Goal: Transaction & Acquisition: Purchase product/service

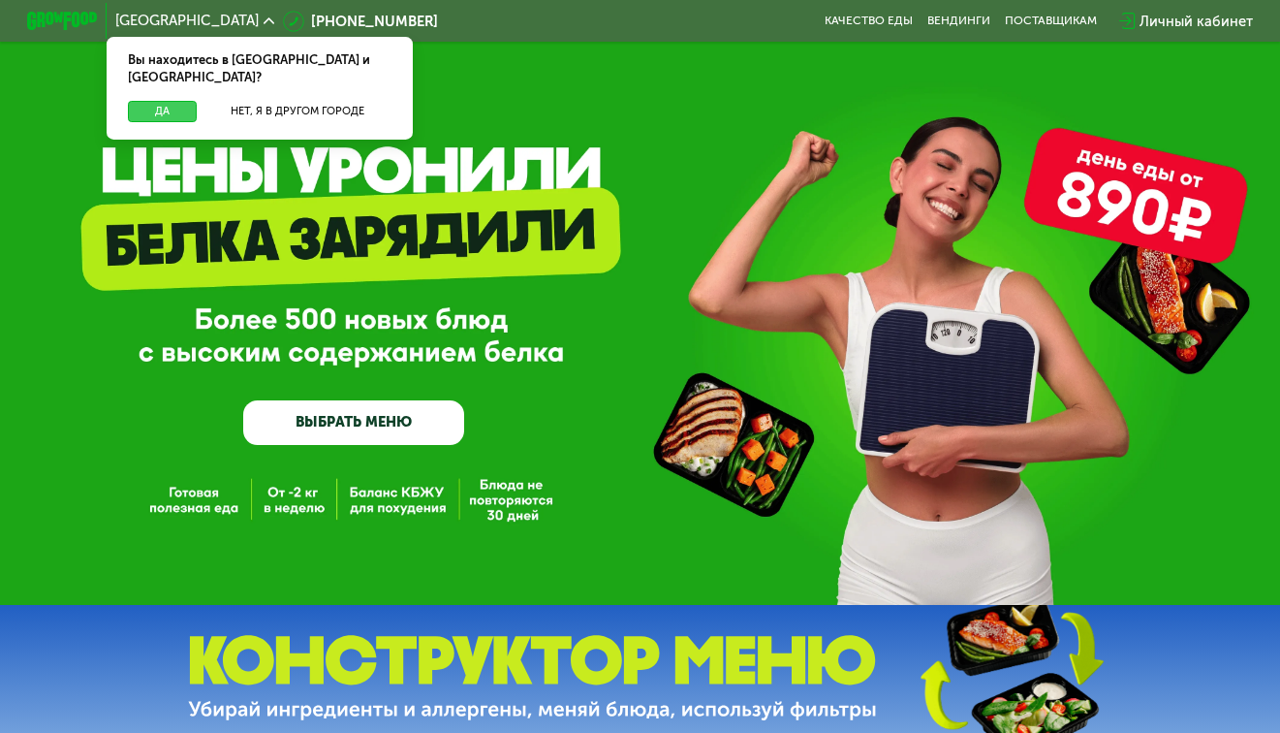
click at [165, 101] on button "Да" at bounding box center [162, 111] width 69 height 21
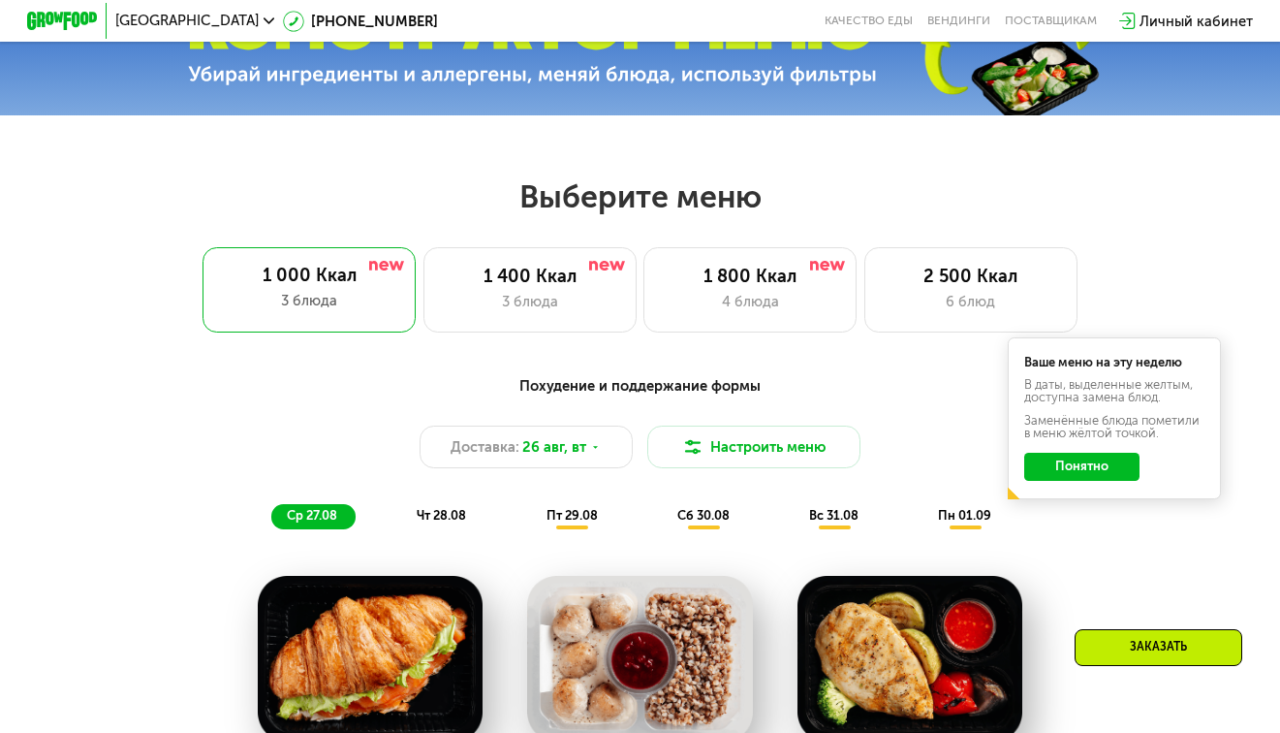
scroll to position [678, 0]
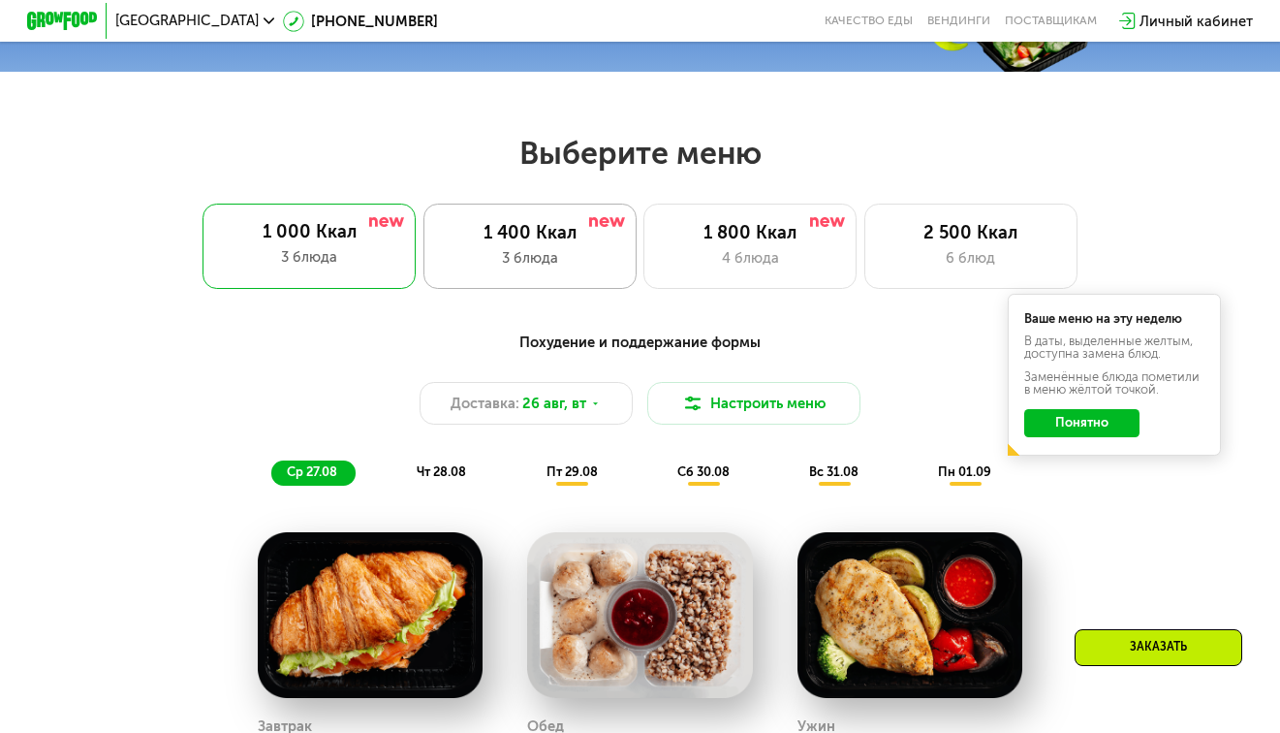
click at [643, 224] on div "1 400 Ккал 3 блюда" at bounding box center [749, 246] width 213 height 85
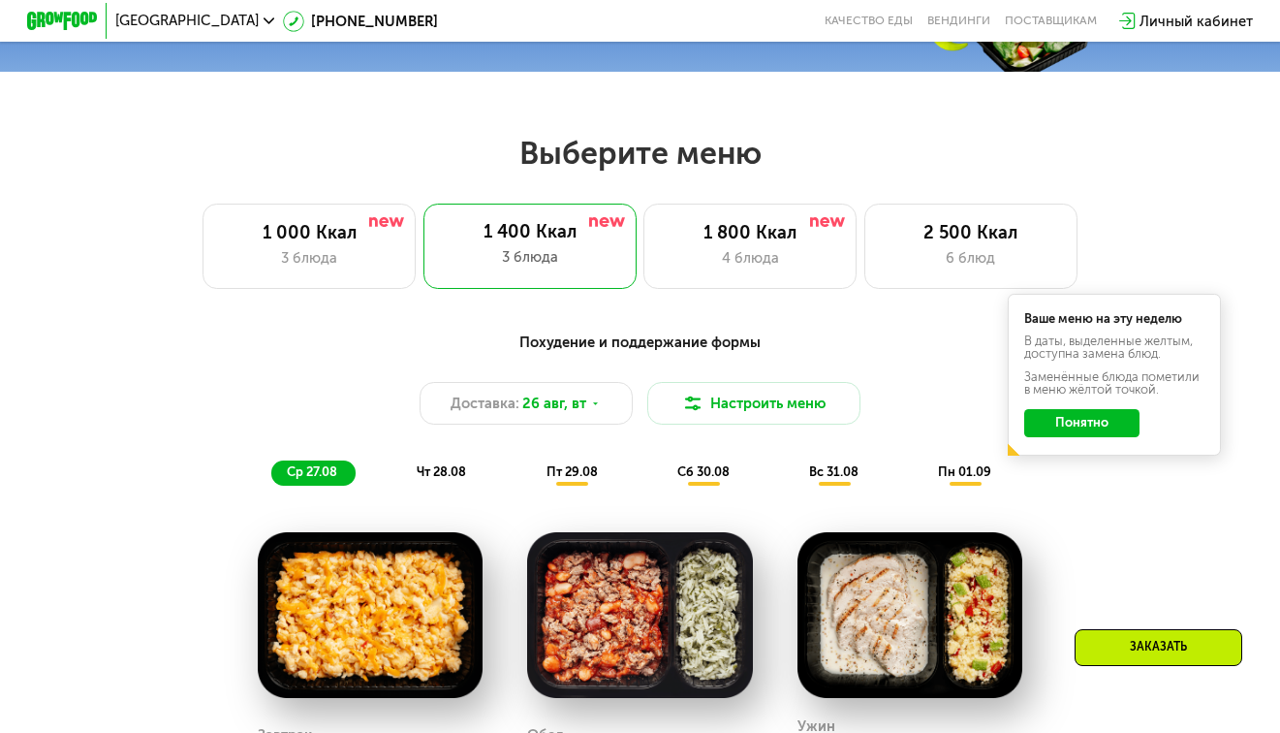
click at [1125, 437] on button "Понятно" at bounding box center [1081, 423] width 115 height 28
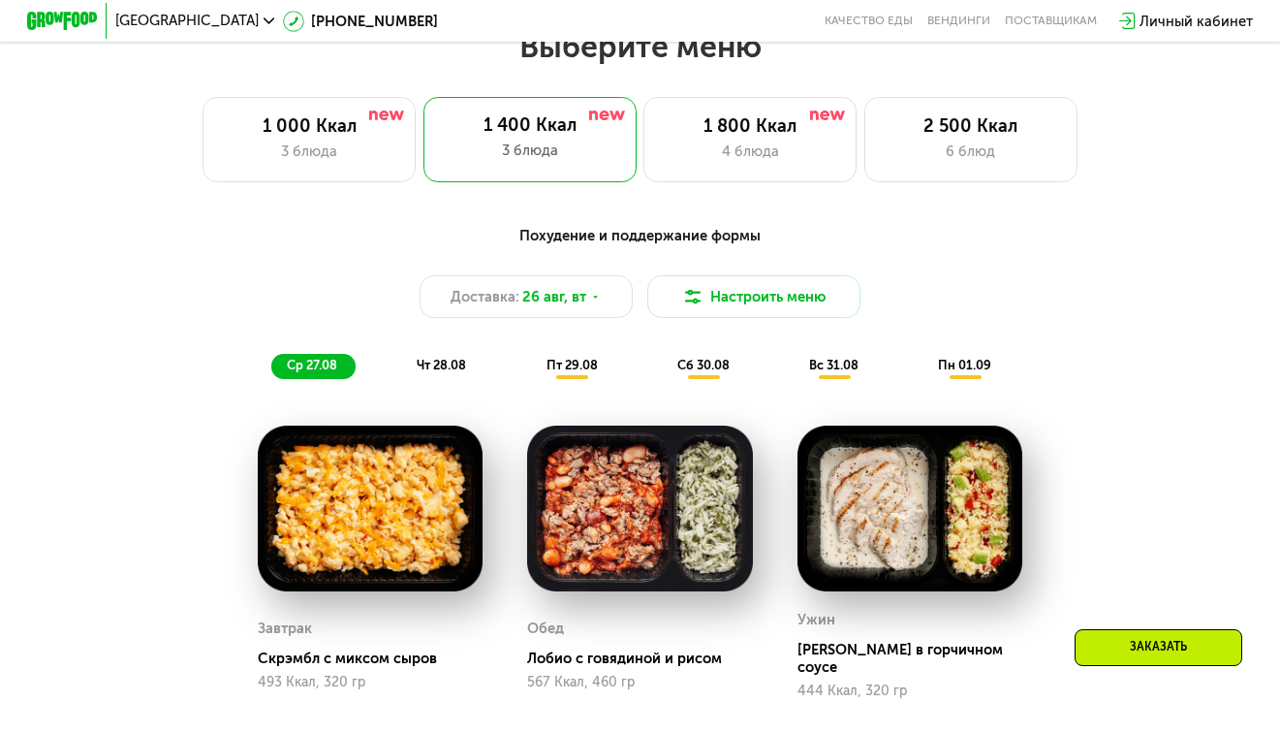
scroll to position [872, 0]
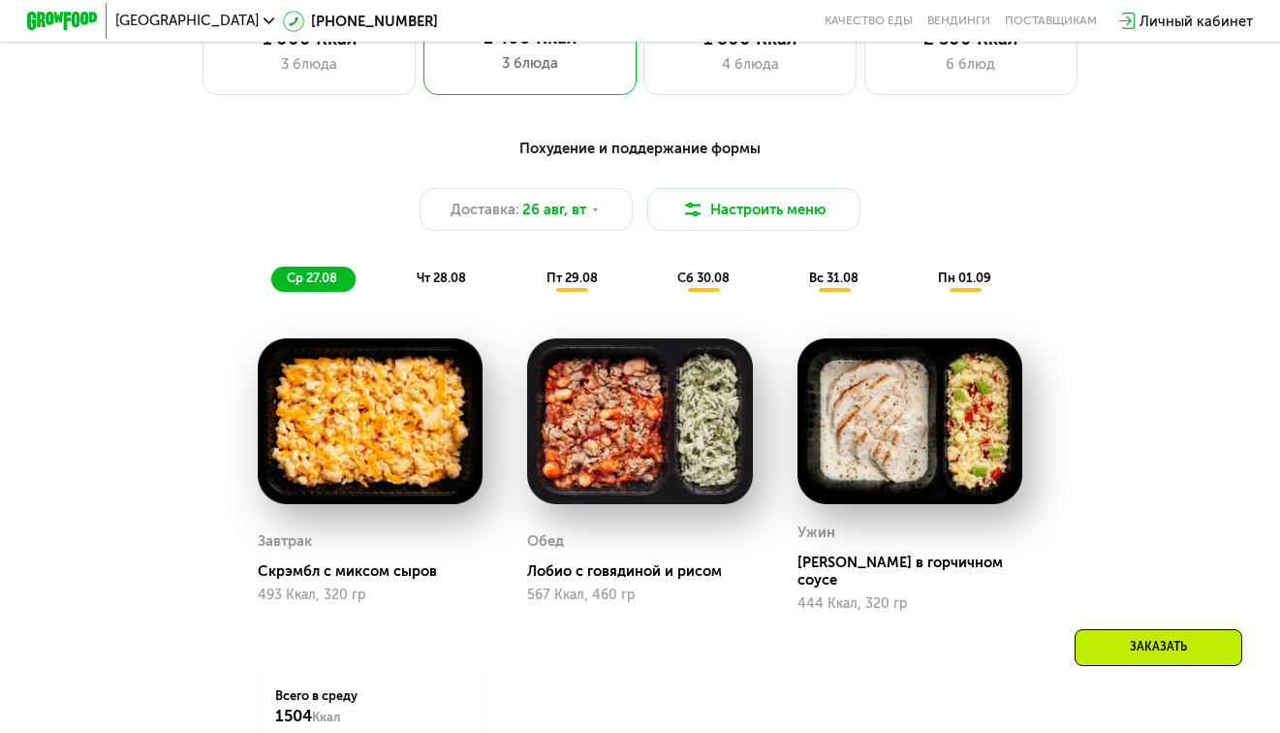
click at [463, 285] on span "чт 28.08" at bounding box center [441, 277] width 49 height 15
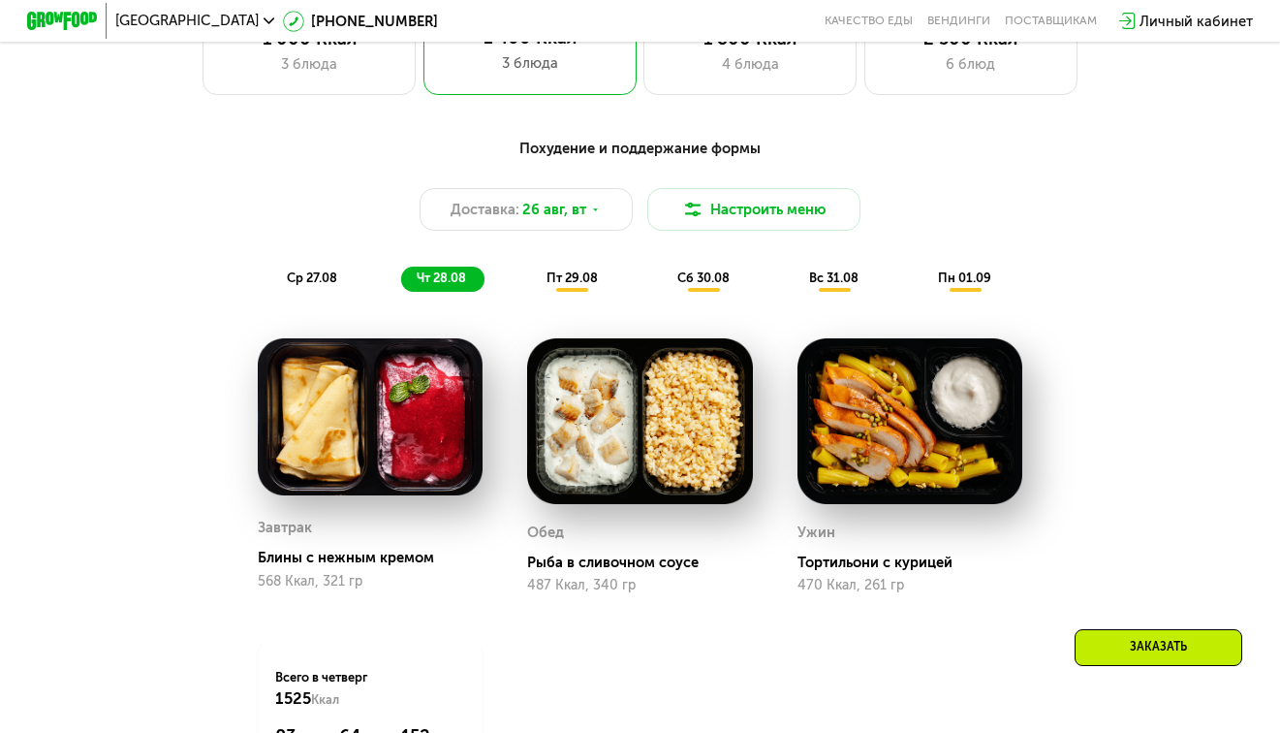
click at [298, 285] on span "ср 27.08" at bounding box center [312, 277] width 50 height 15
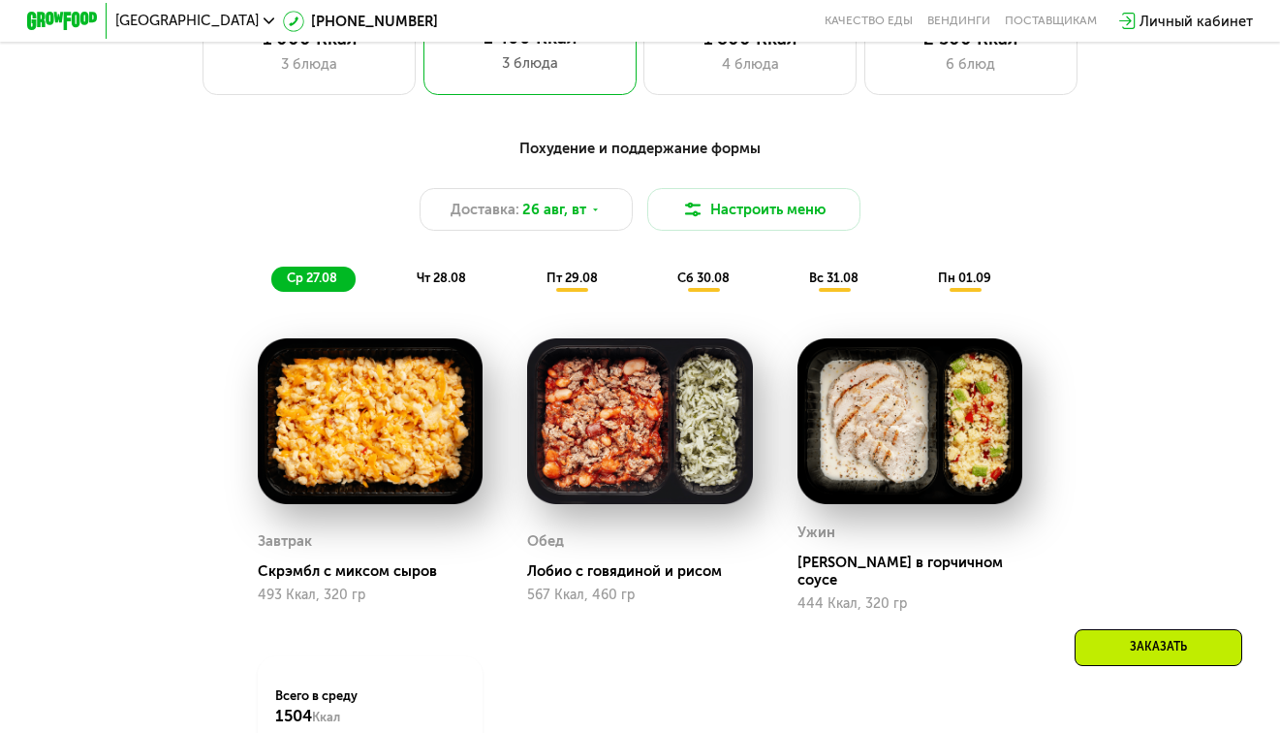
click at [459, 285] on span "чт 28.08" at bounding box center [441, 277] width 49 height 15
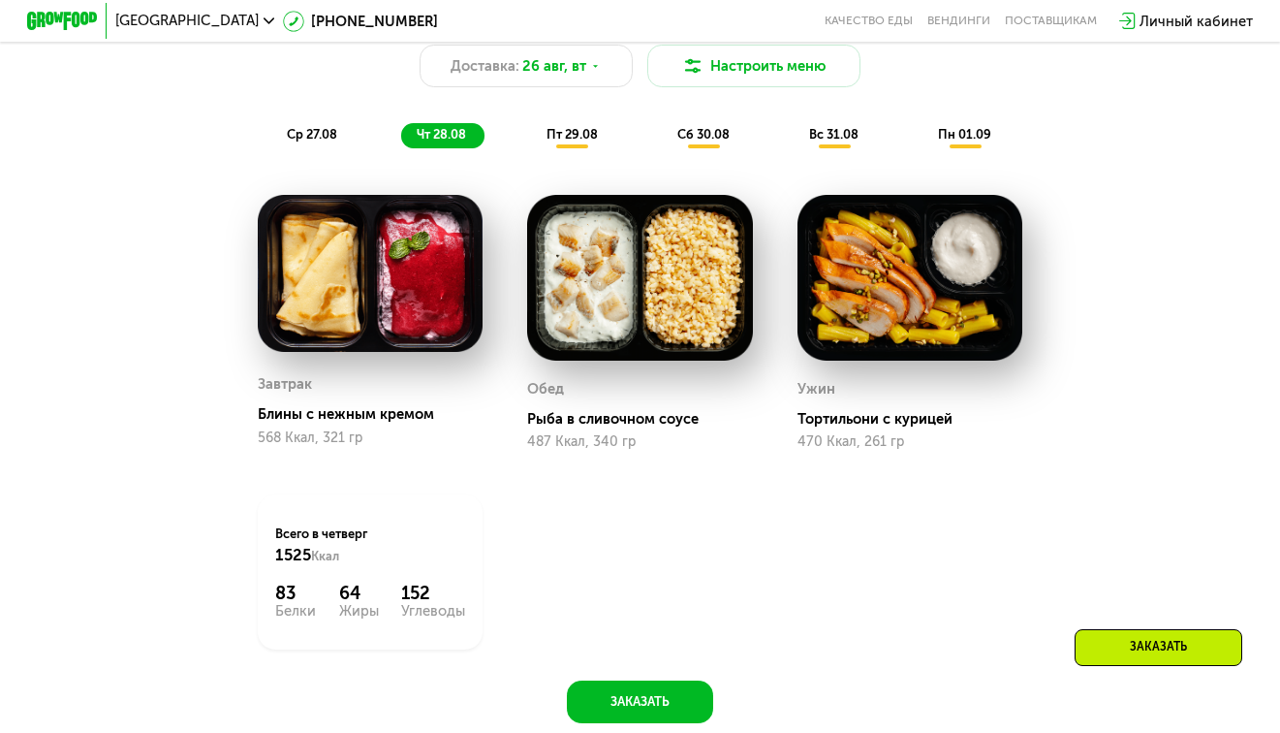
scroll to position [969, 0]
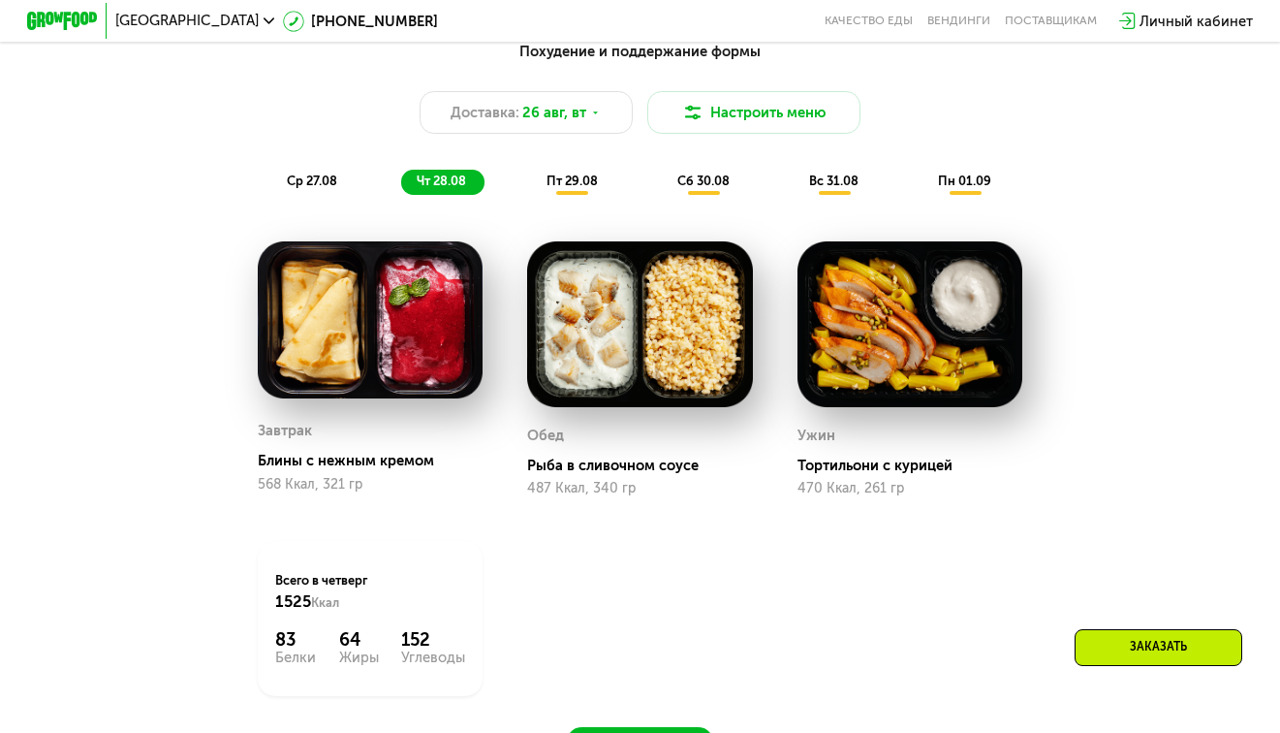
click at [588, 188] on span "пт 29.08" at bounding box center [572, 180] width 51 height 15
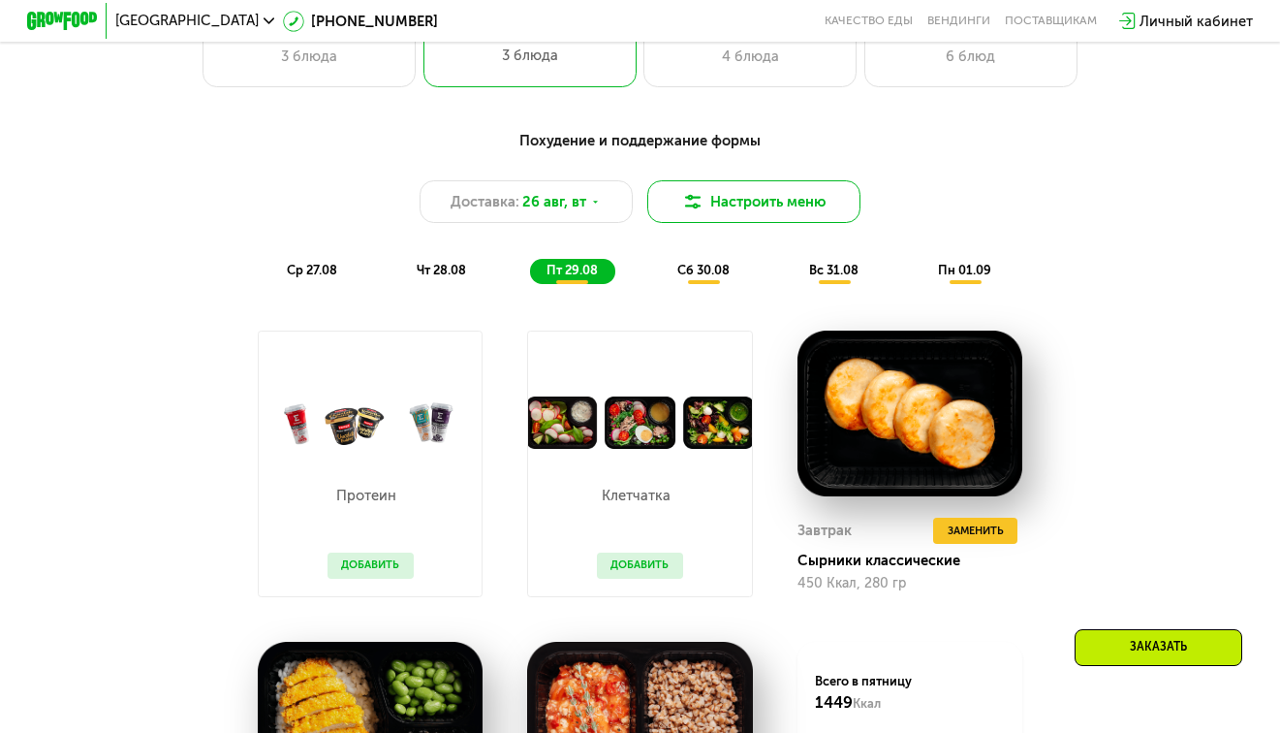
scroll to position [872, 0]
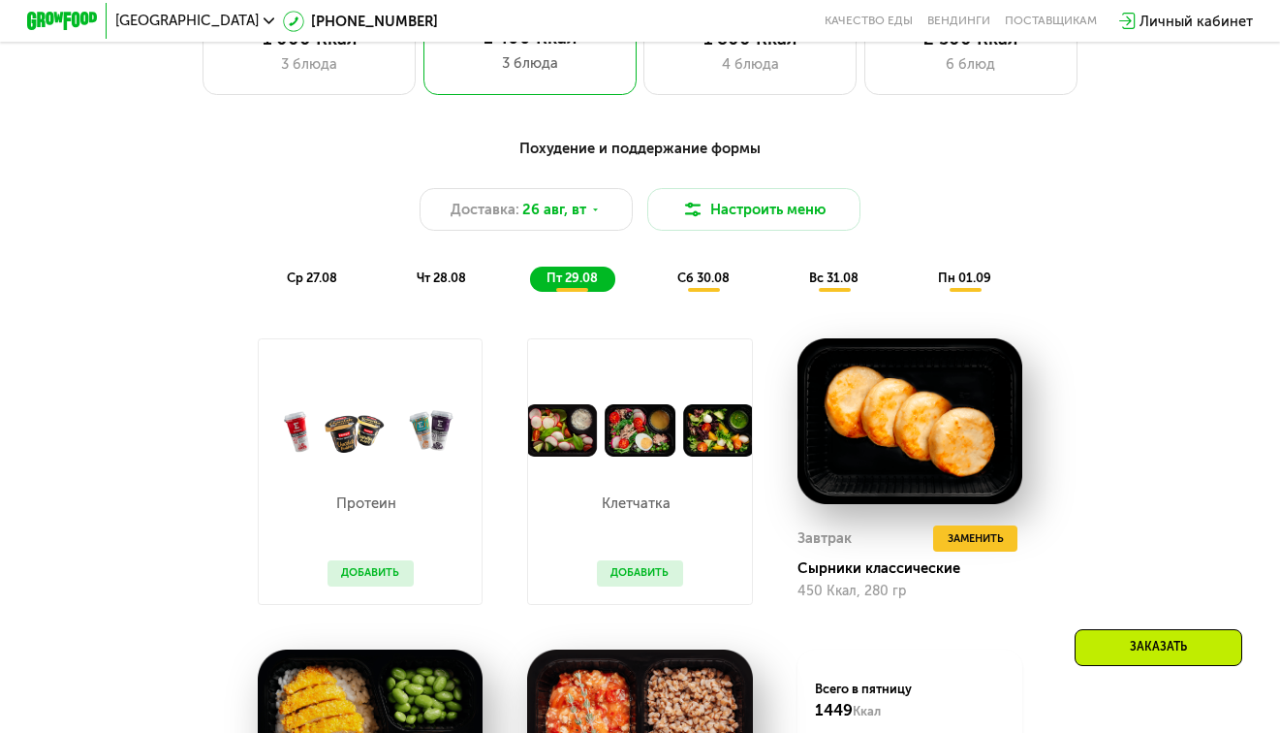
click at [705, 285] on span "сб 30.08" at bounding box center [703, 277] width 52 height 15
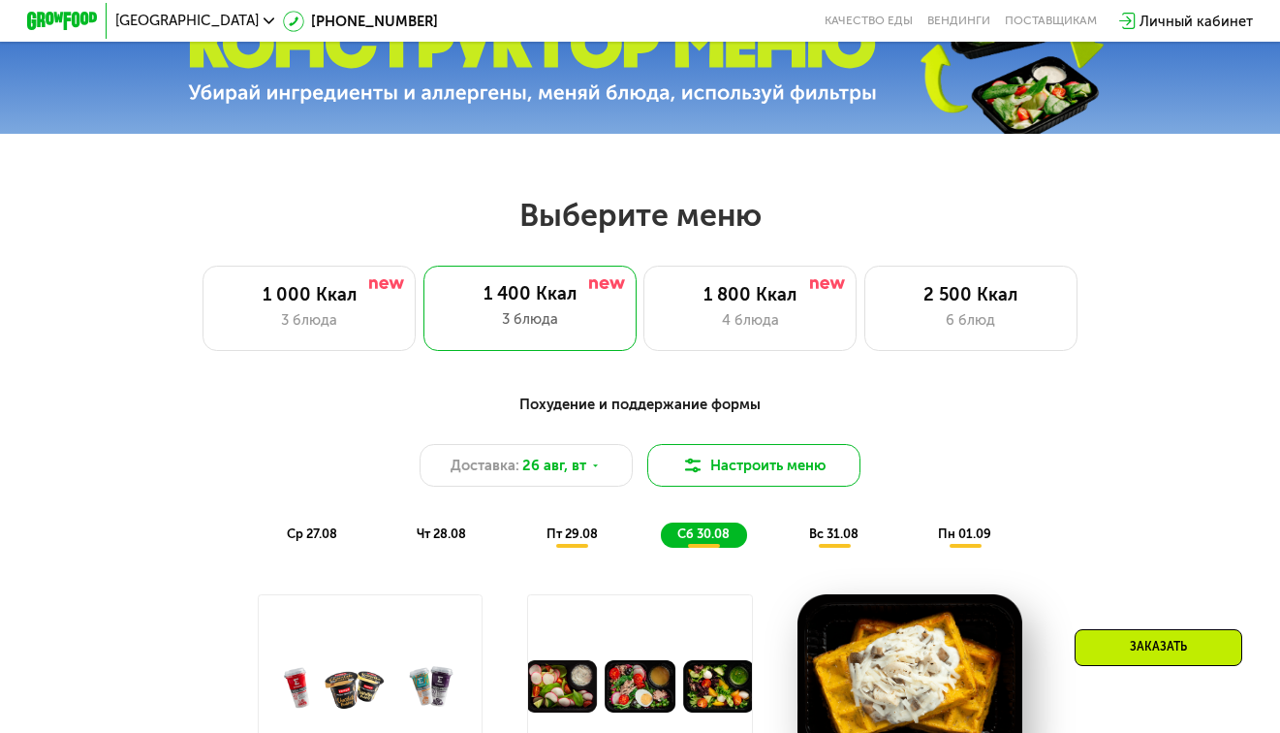
scroll to position [581, 0]
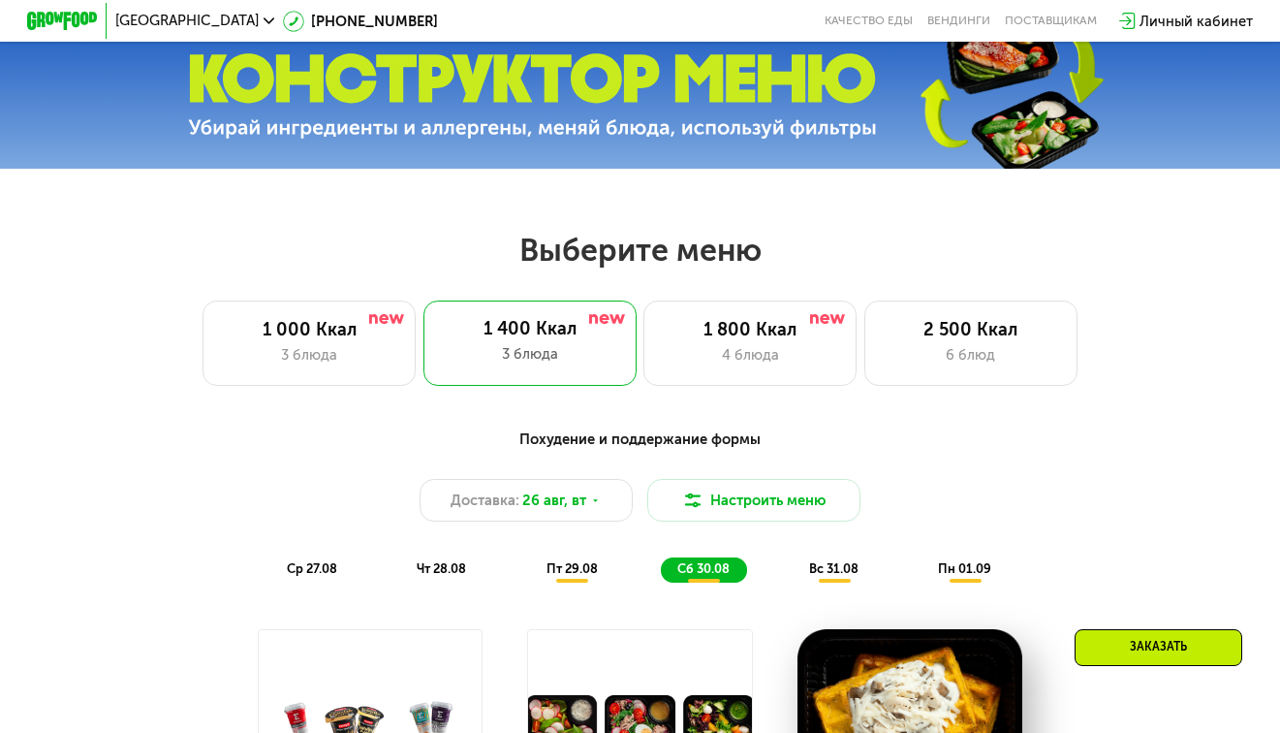
click at [645, 442] on div "Похудение и поддержание формы" at bounding box center [639, 439] width 1052 height 22
click at [648, 442] on div "Похудение и поддержание формы" at bounding box center [639, 439] width 1052 height 22
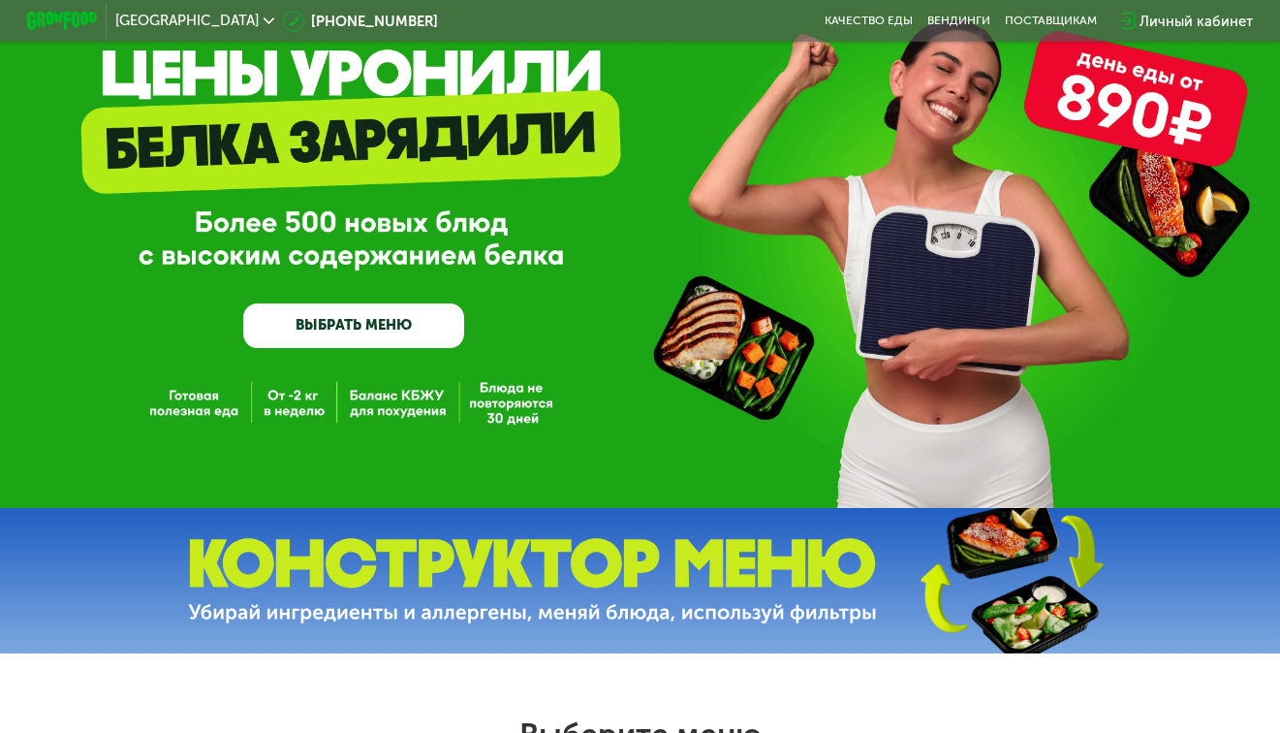
scroll to position [0, 0]
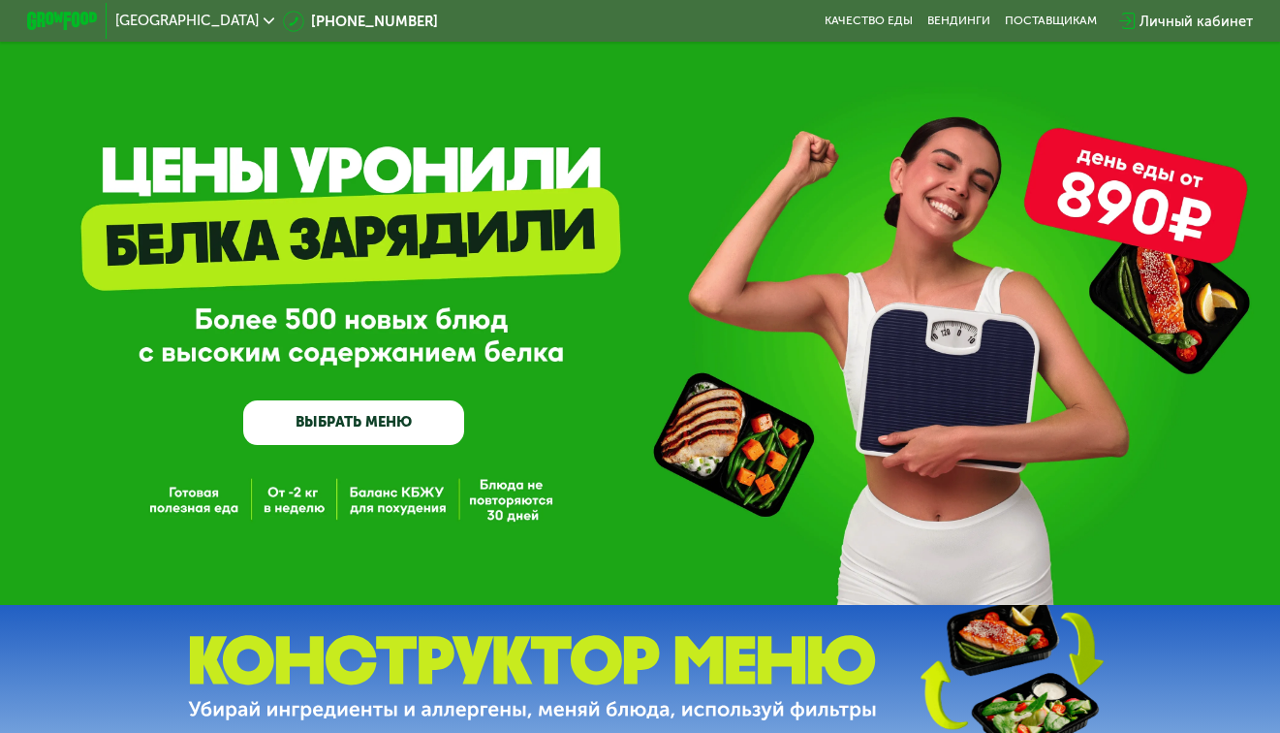
click at [346, 428] on link "ВЫБРАТЬ МЕНЮ" at bounding box center [353, 422] width 221 height 45
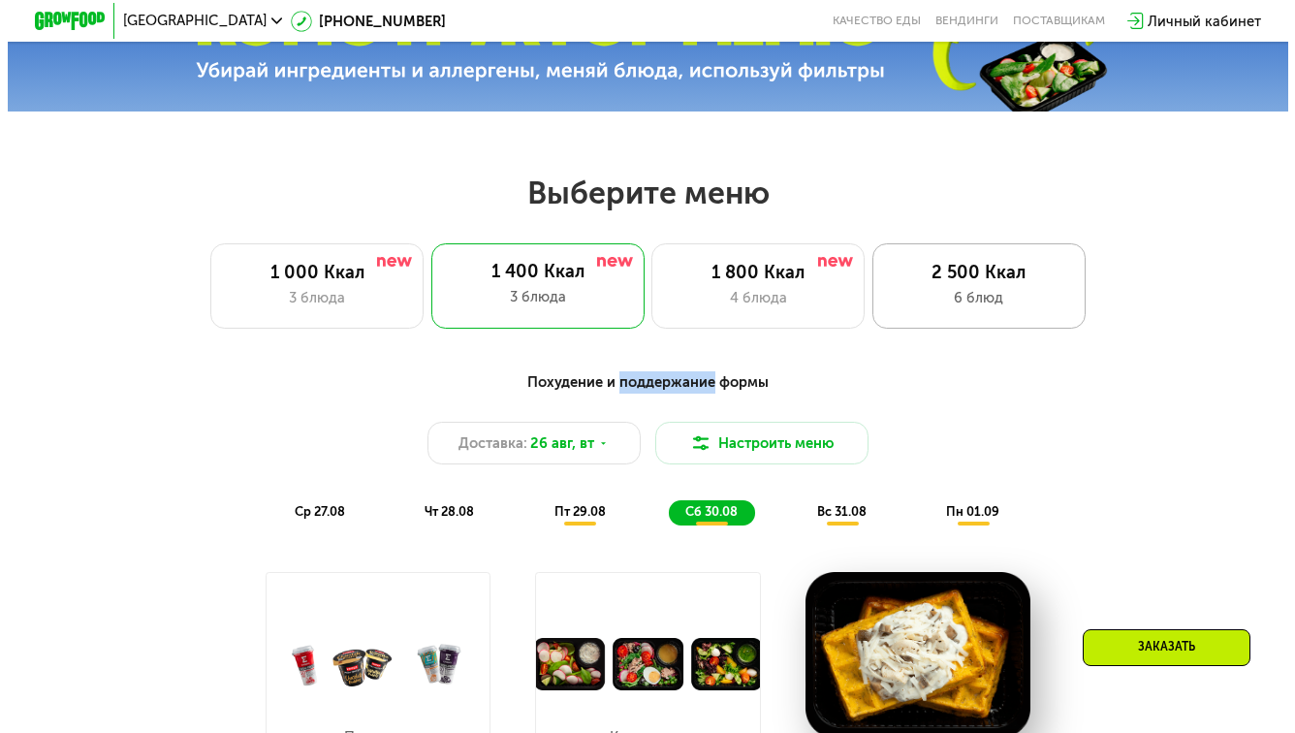
scroll to position [777, 0]
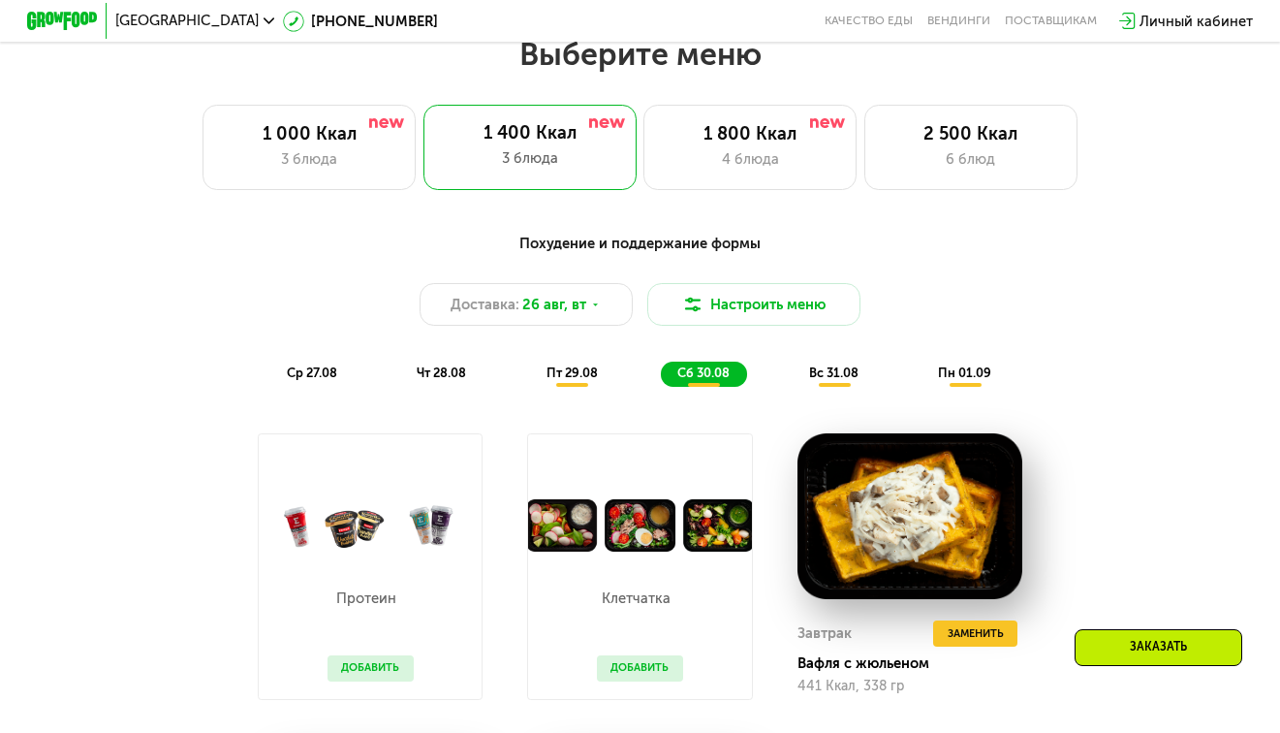
click at [778, 283] on div "Похудение и поддержание формы Доставка: [DATE] Настроить меню ср 27.08 чт 28.08…" at bounding box center [639, 310] width 1052 height 154
click at [769, 315] on button "Настроить меню" at bounding box center [753, 304] width 213 height 43
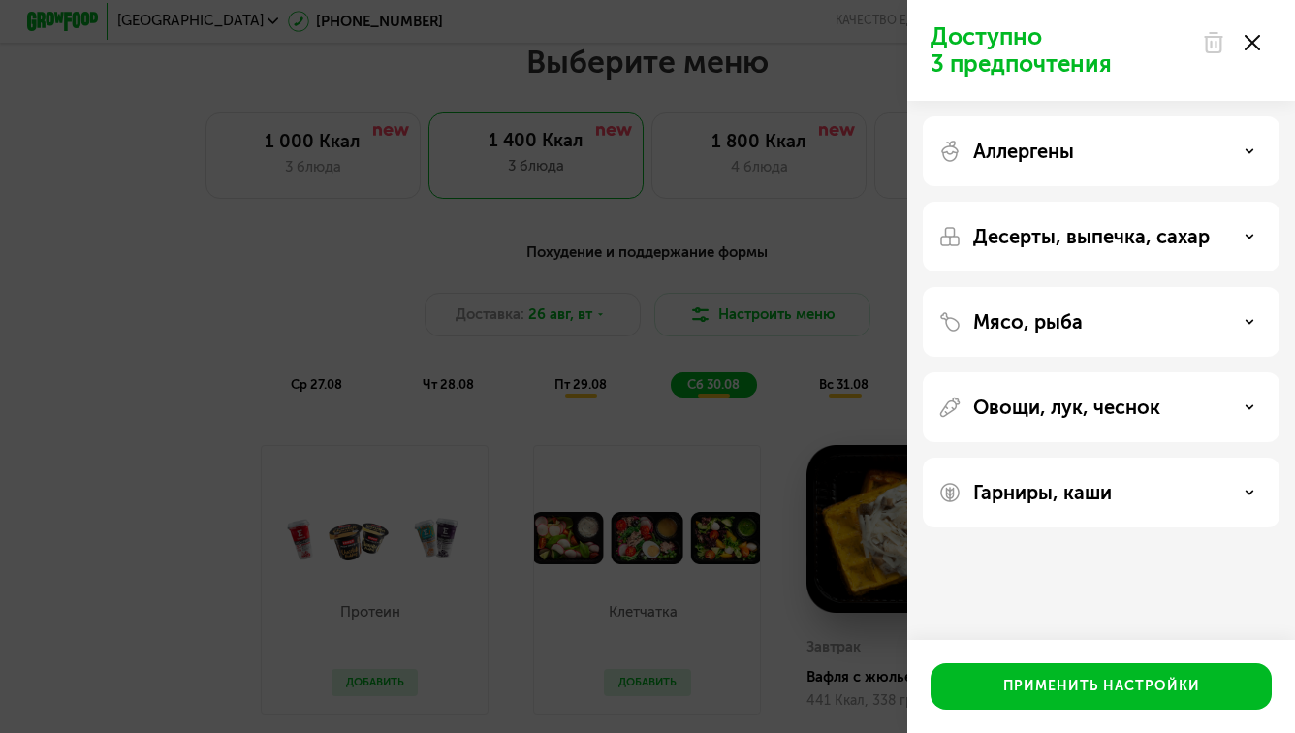
click at [1211, 321] on div "Мясо, рыба" at bounding box center [1101, 321] width 326 height 23
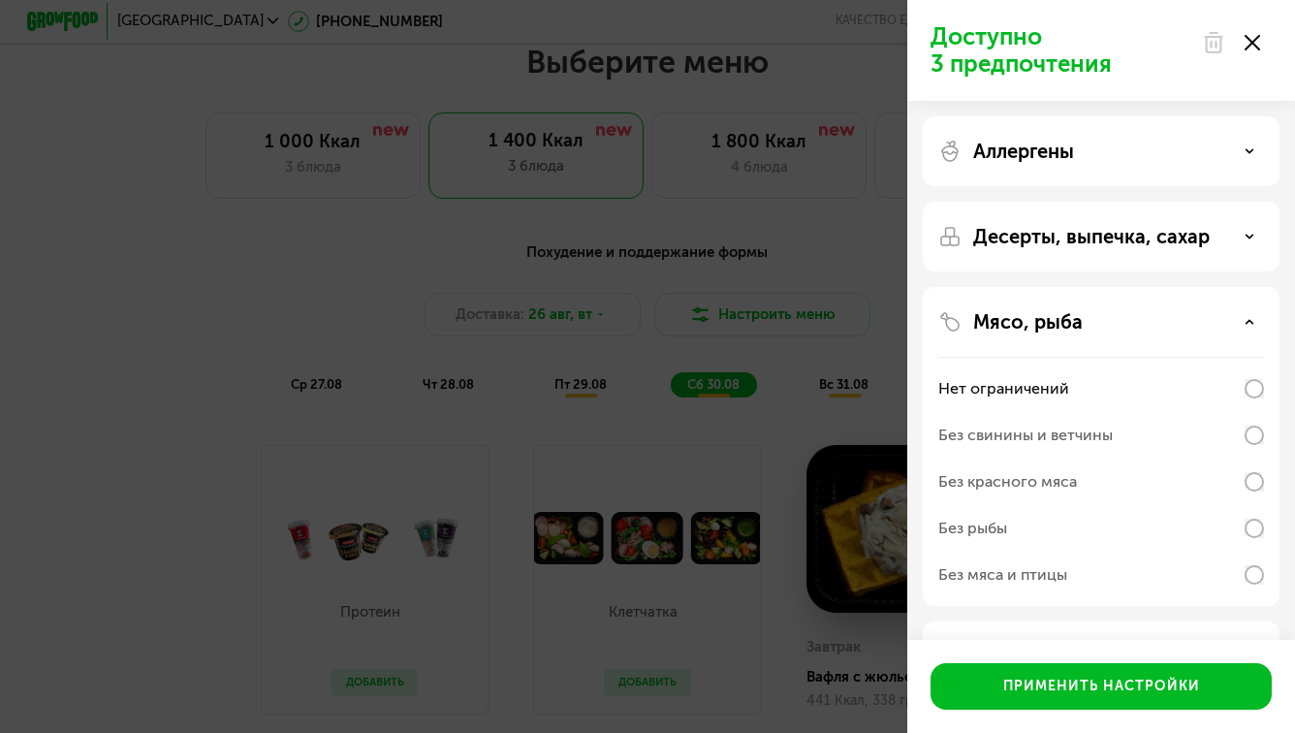
click at [1211, 321] on div "Мясо, рыба" at bounding box center [1101, 321] width 326 height 23
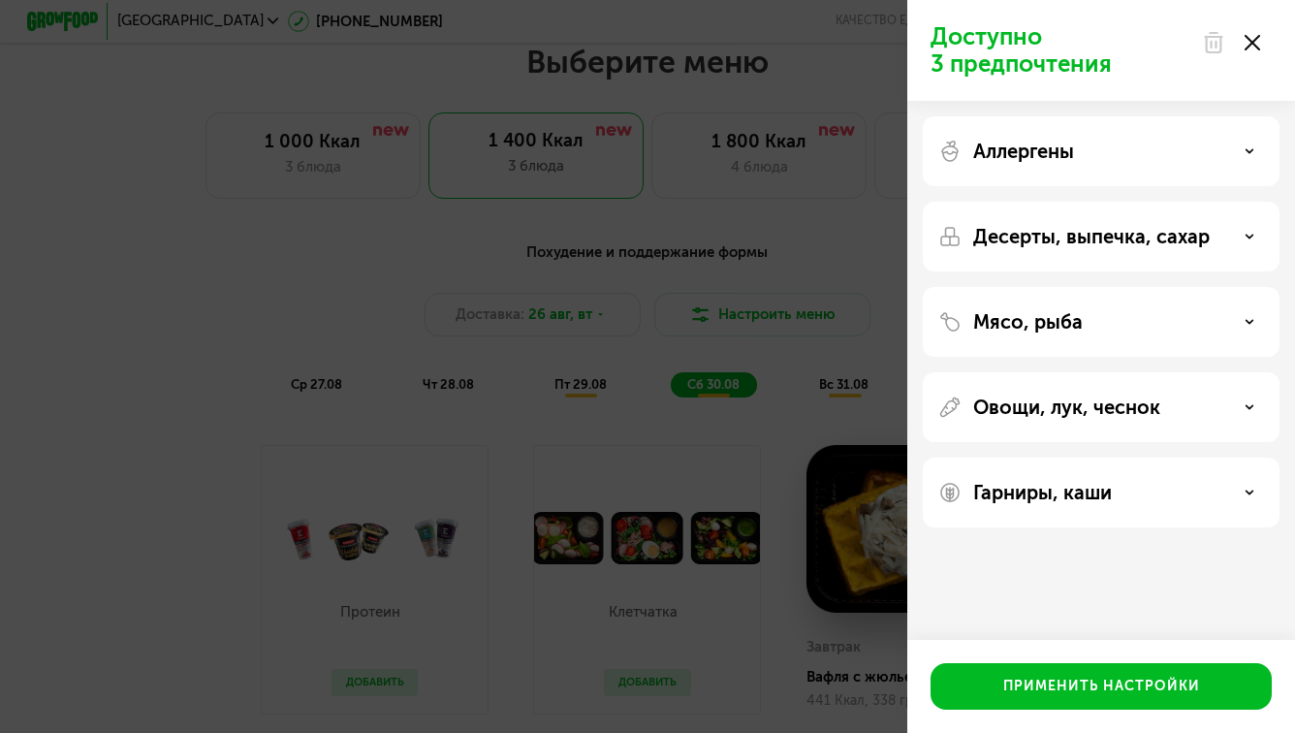
click at [1239, 287] on div "Десерты, выпечка, сахар" at bounding box center [1101, 322] width 357 height 70
click at [1240, 230] on div "Десерты, выпечка, сахар" at bounding box center [1101, 236] width 326 height 23
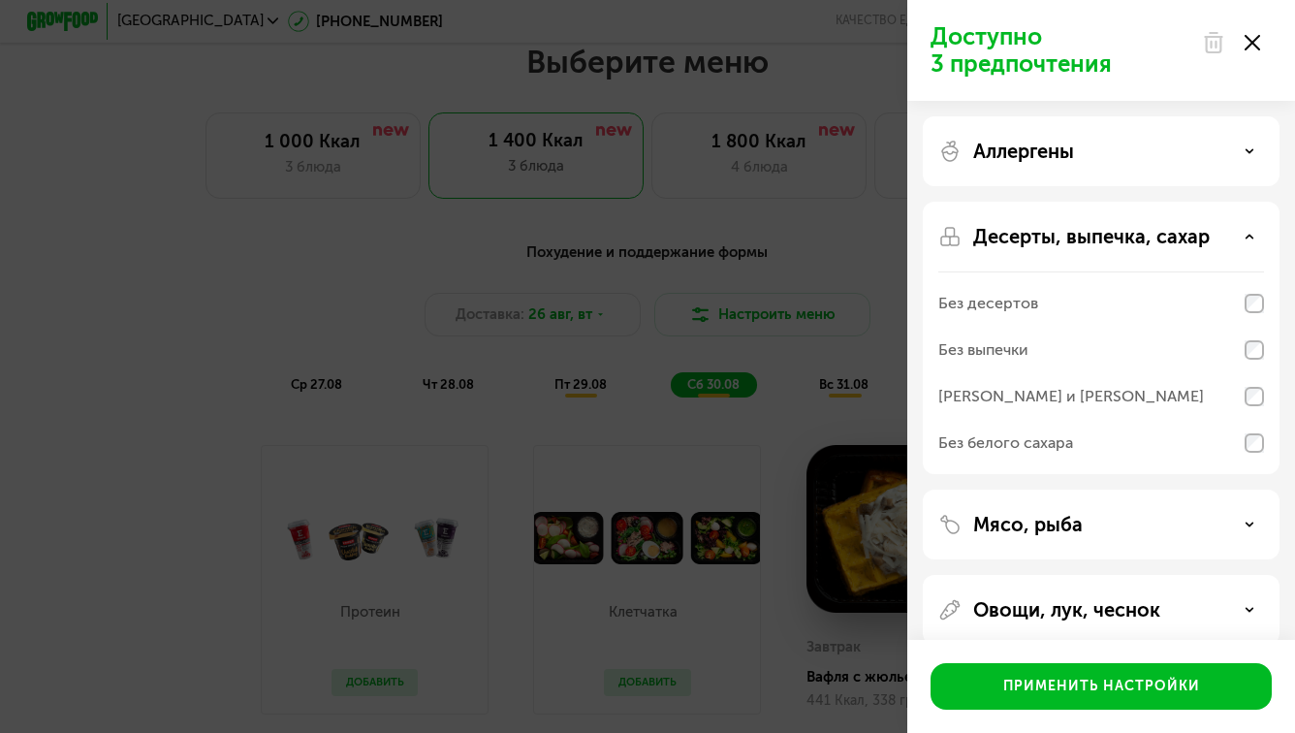
click at [1240, 230] on div "Десерты, выпечка, сахар" at bounding box center [1101, 236] width 326 height 23
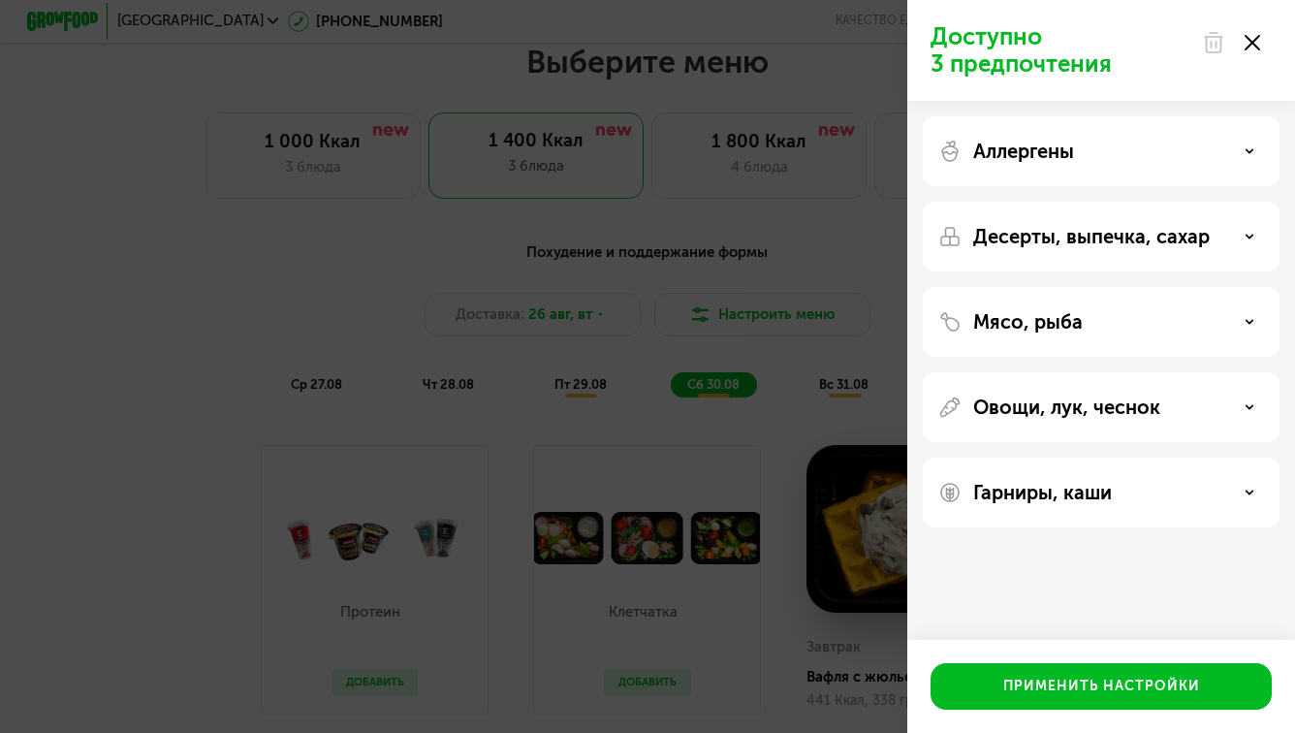
click at [1240, 148] on div "Аллергены" at bounding box center [1101, 151] width 326 height 23
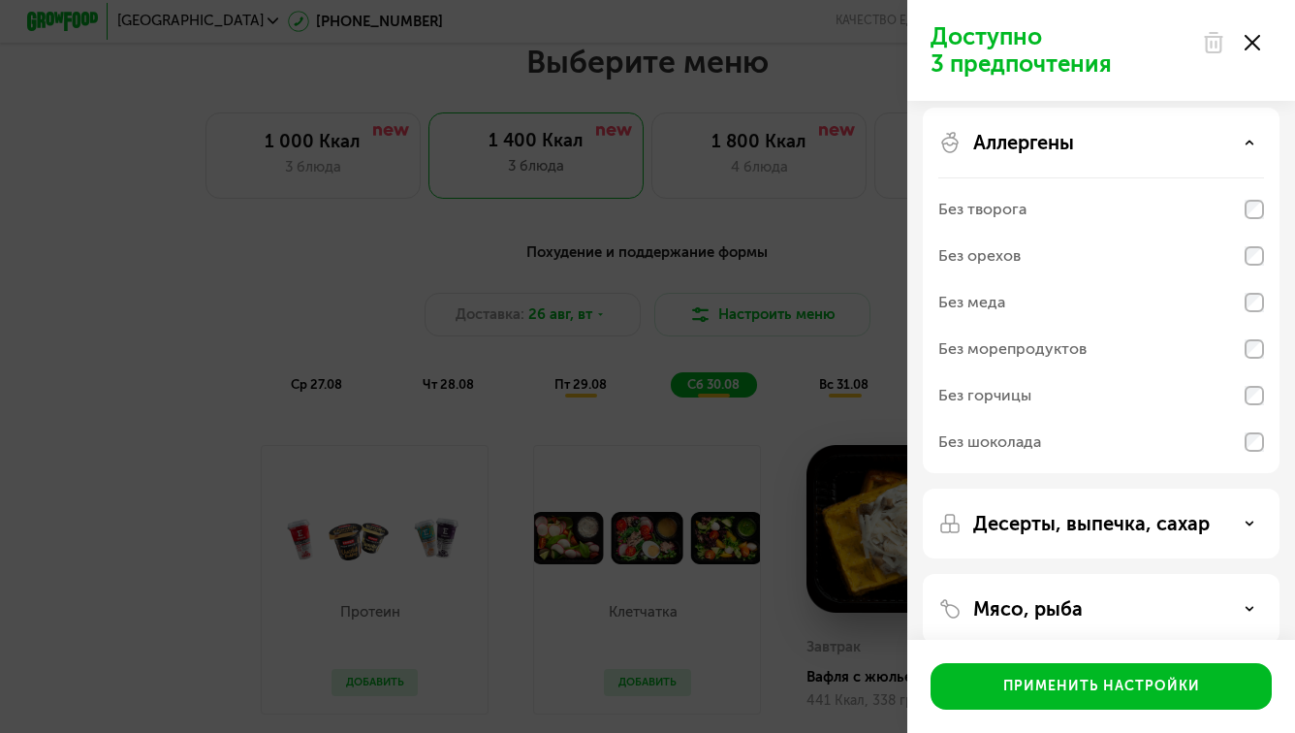
scroll to position [0, 0]
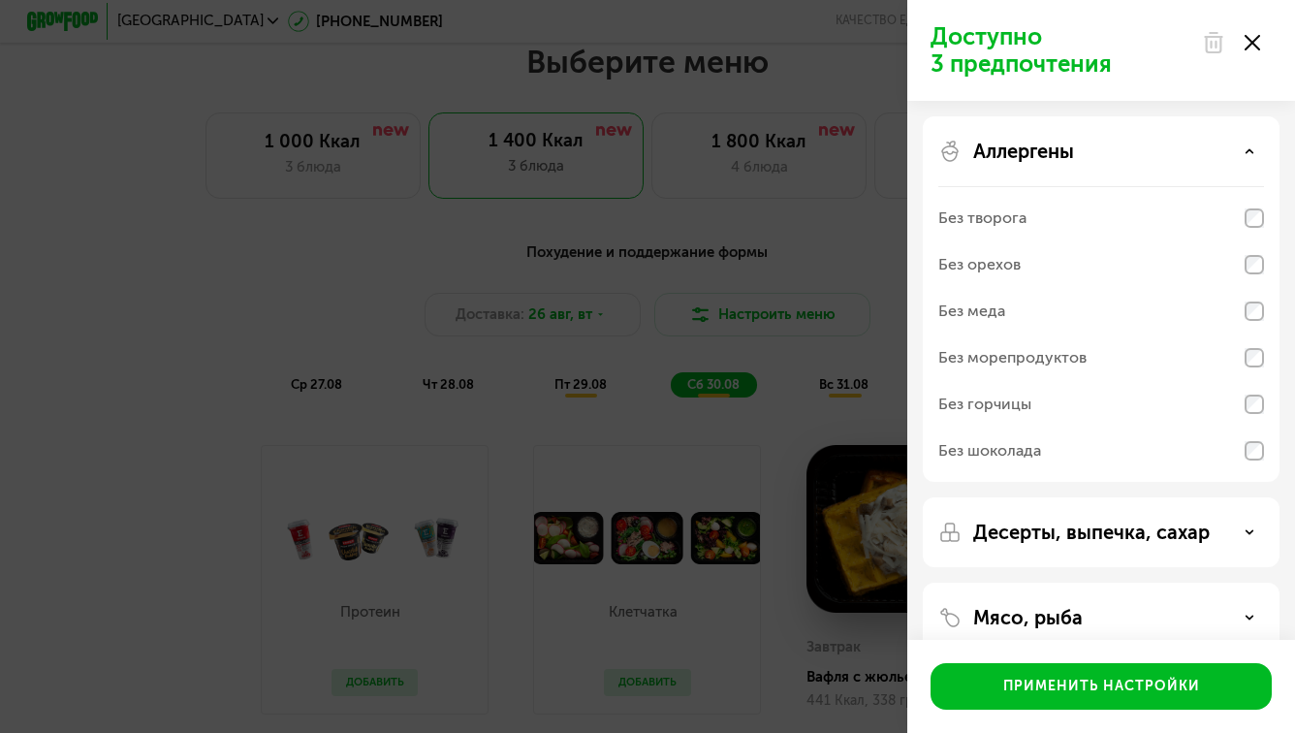
click at [1252, 151] on icon at bounding box center [1249, 151] width 10 height 10
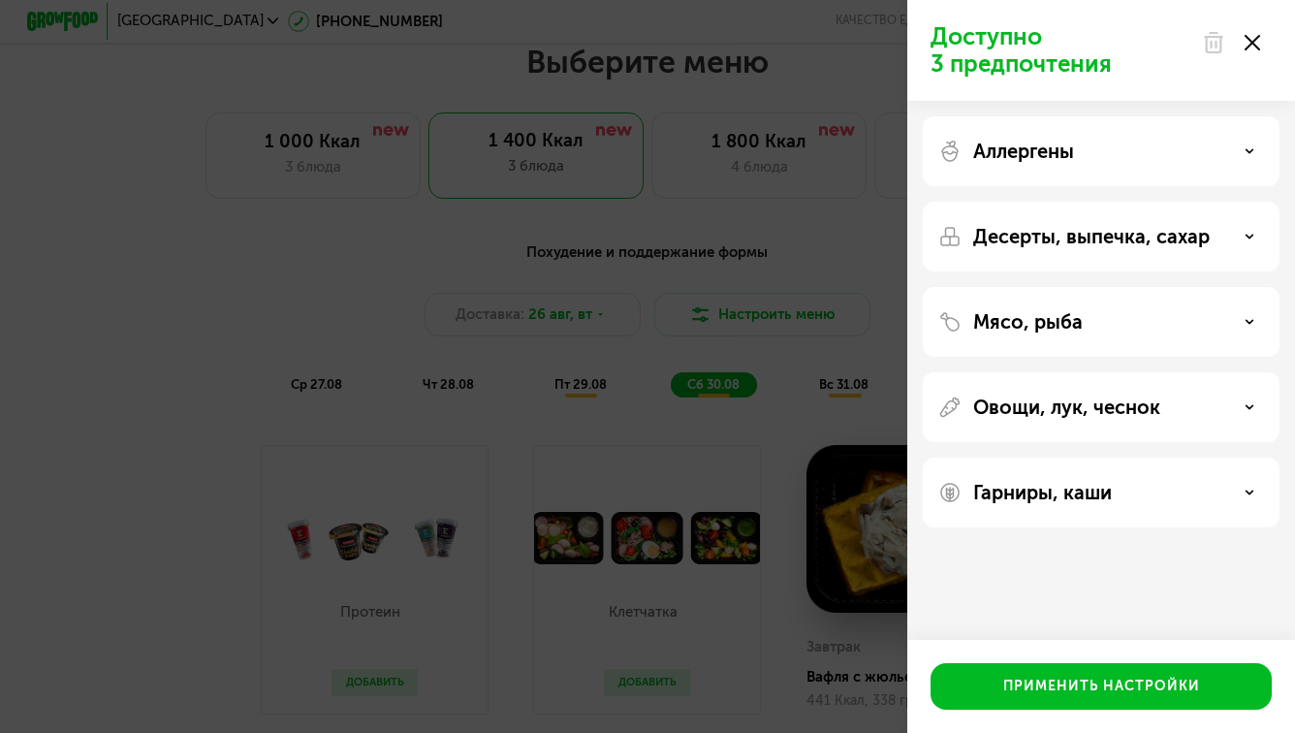
click at [1201, 416] on div "Овощи, лук, чеснок" at bounding box center [1101, 406] width 326 height 23
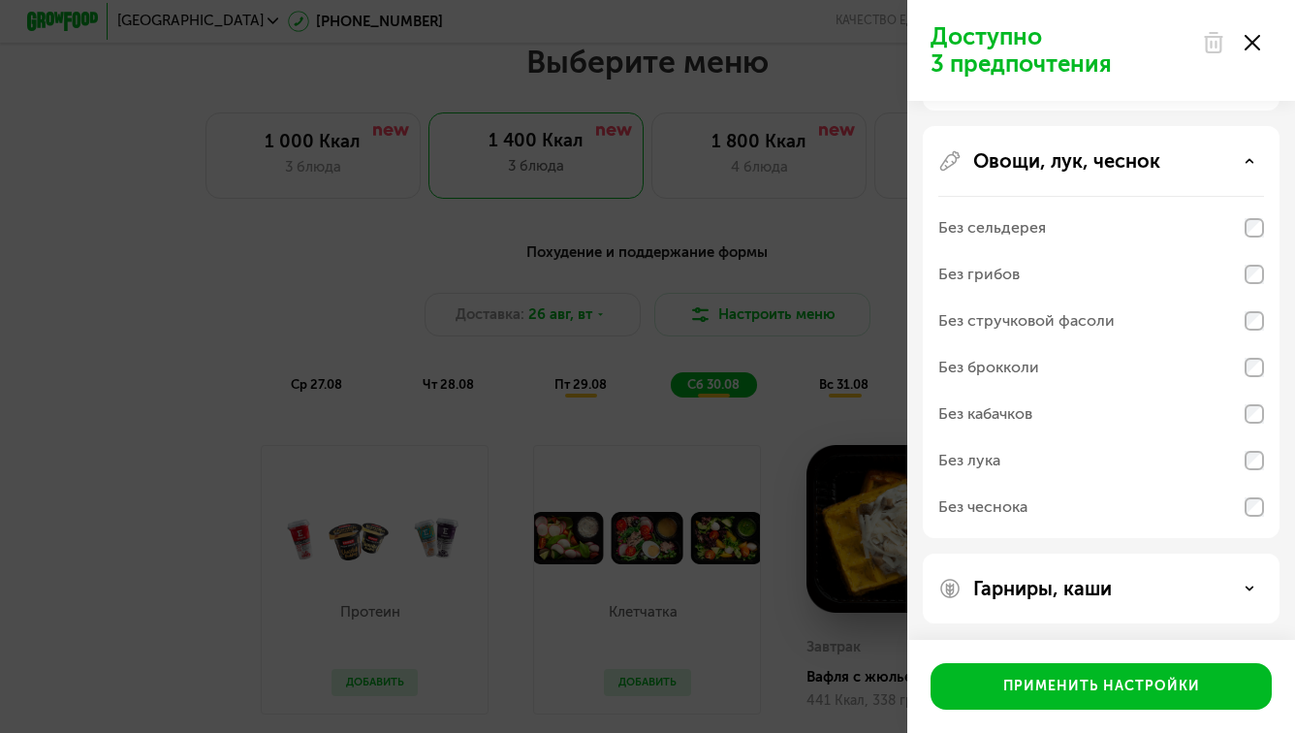
scroll to position [249, 0]
click at [1254, 159] on div "Овощи, лук, чеснок" at bounding box center [1101, 157] width 326 height 23
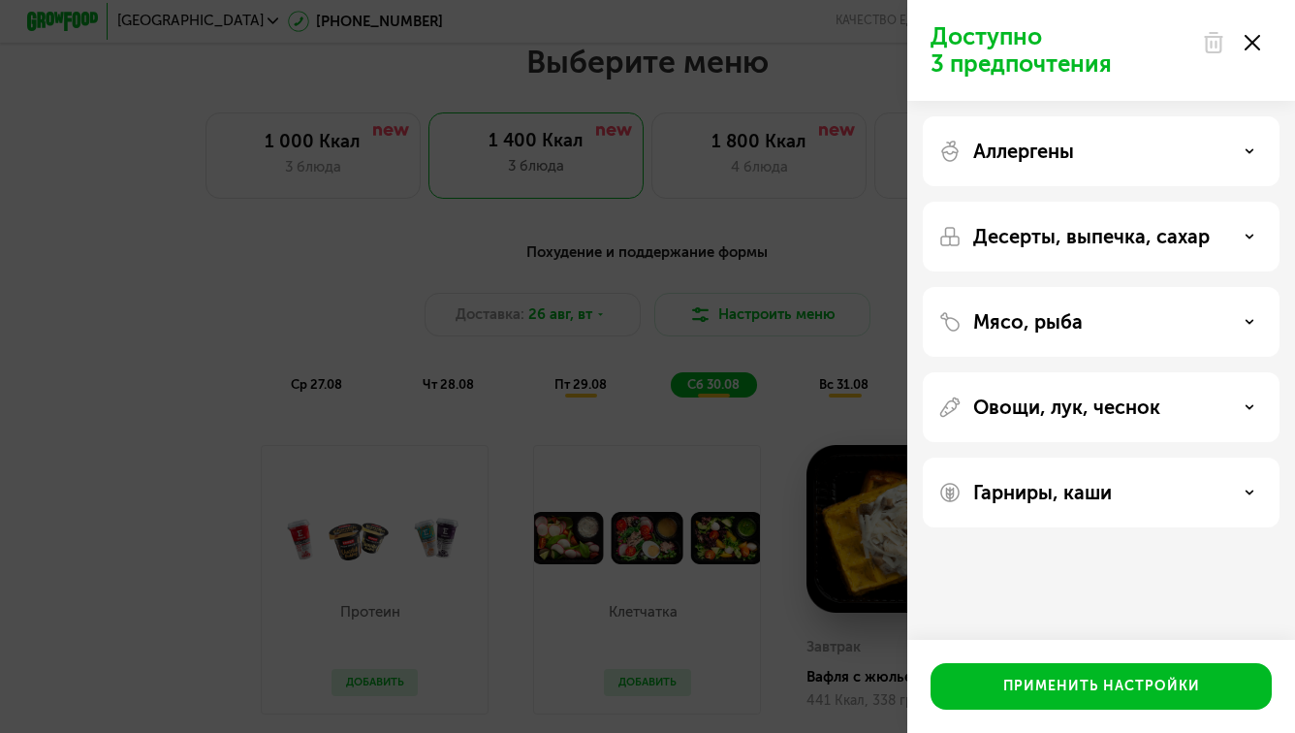
click at [1229, 486] on div "Гарниры, каши" at bounding box center [1101, 492] width 326 height 23
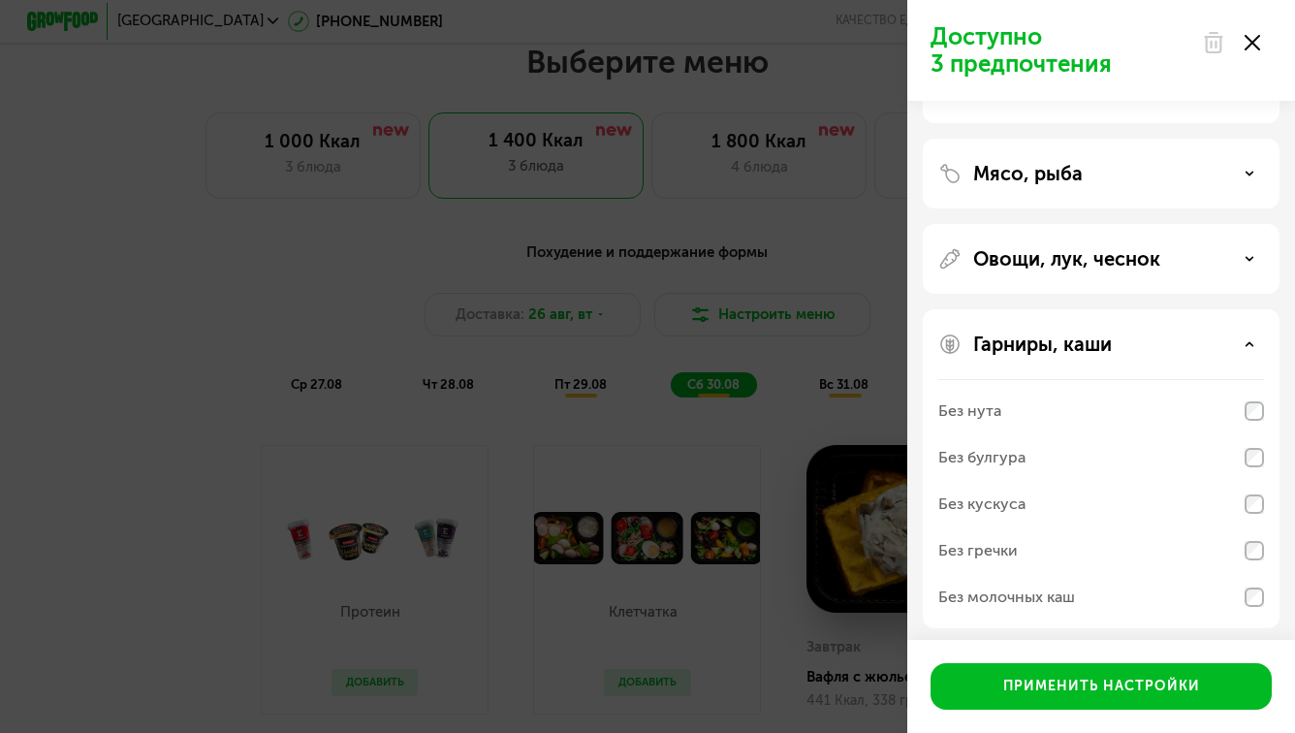
scroll to position [156, 0]
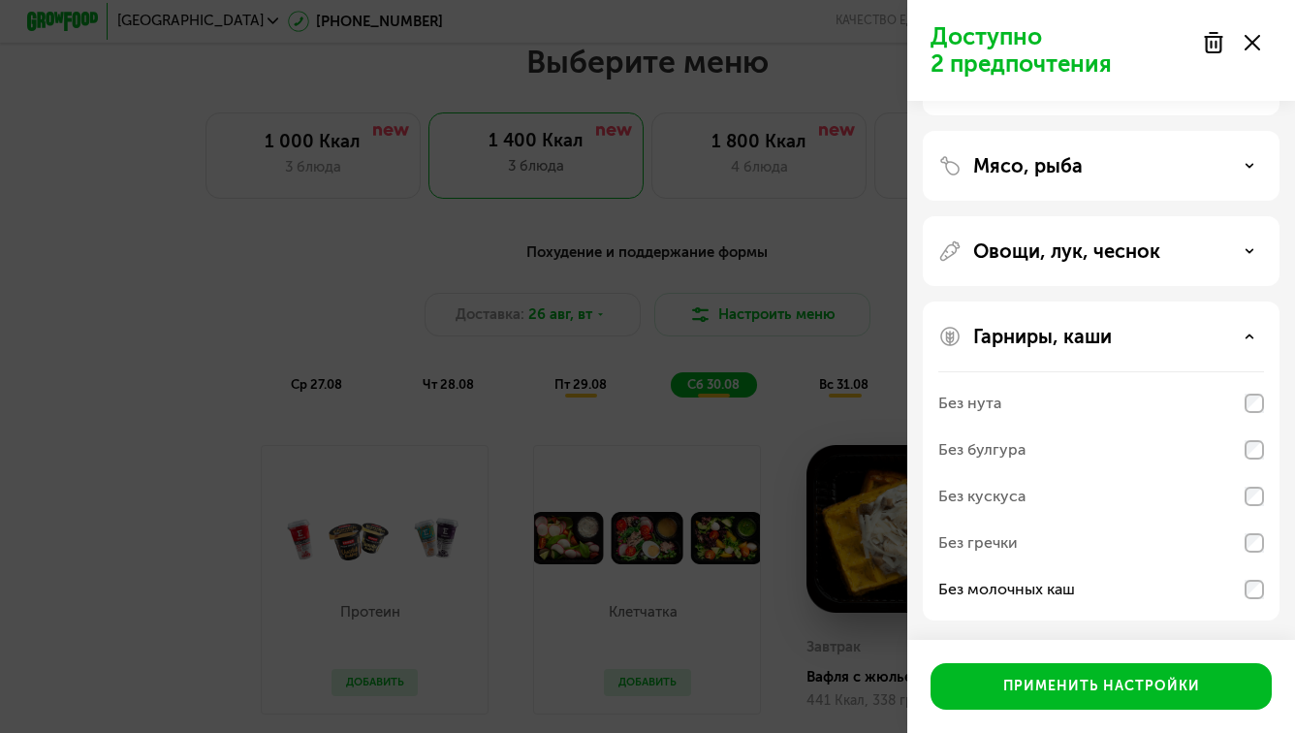
click at [1248, 335] on use at bounding box center [1249, 335] width 7 height 3
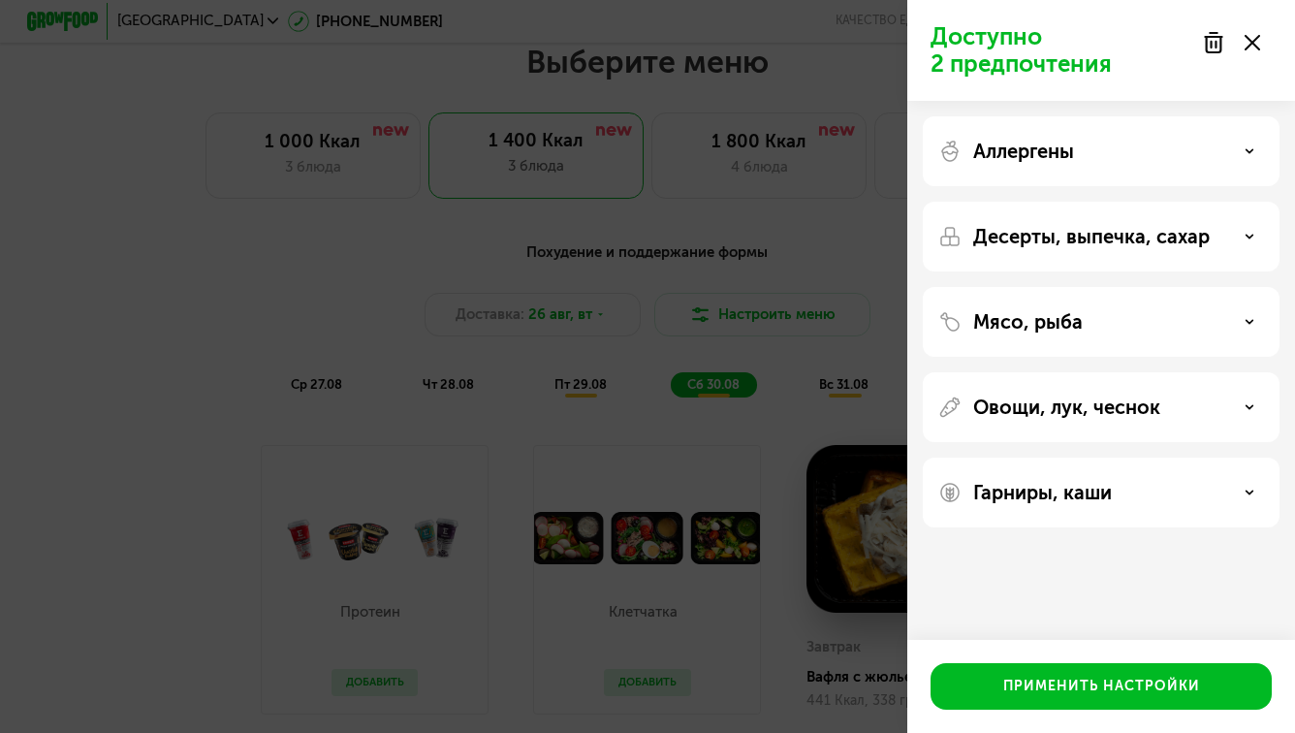
scroll to position [0, 0]
click at [1228, 457] on div "Овощи, лук, чеснок" at bounding box center [1101, 492] width 357 height 70
click at [1231, 403] on div "Овощи, лук, чеснок" at bounding box center [1101, 406] width 326 height 23
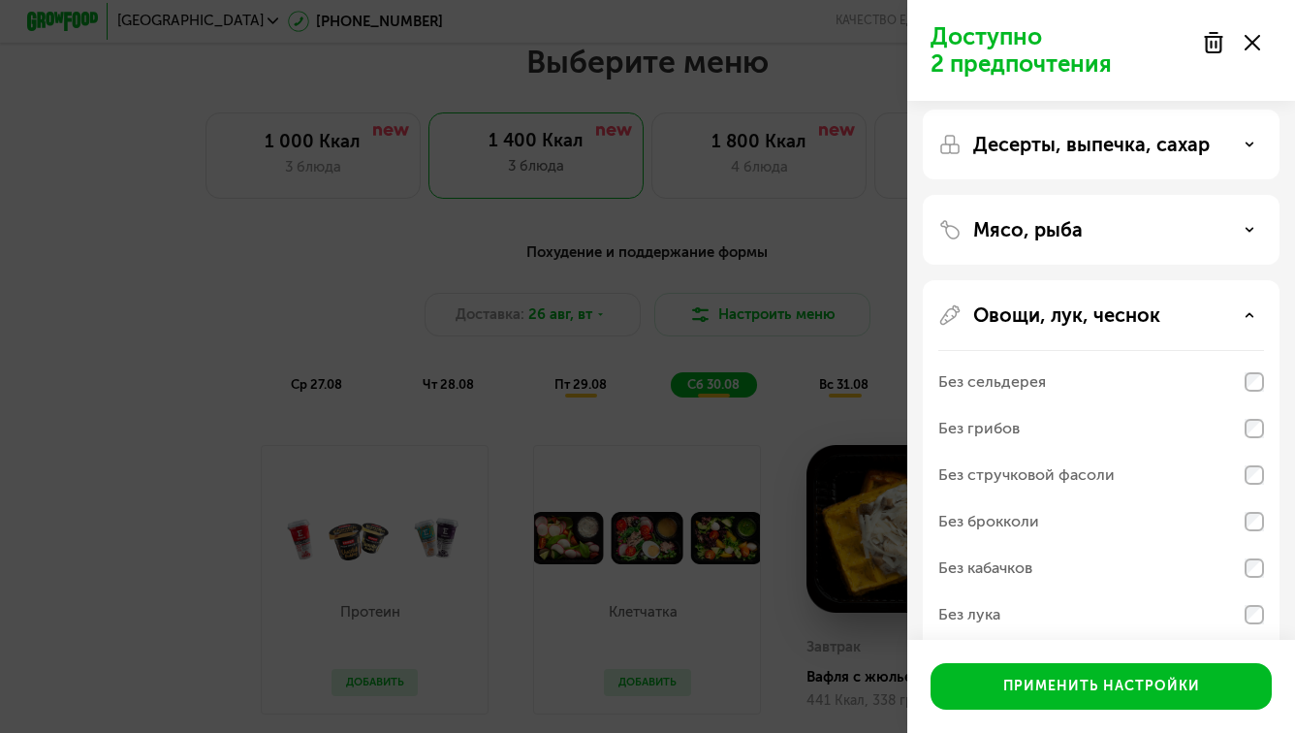
scroll to position [249, 0]
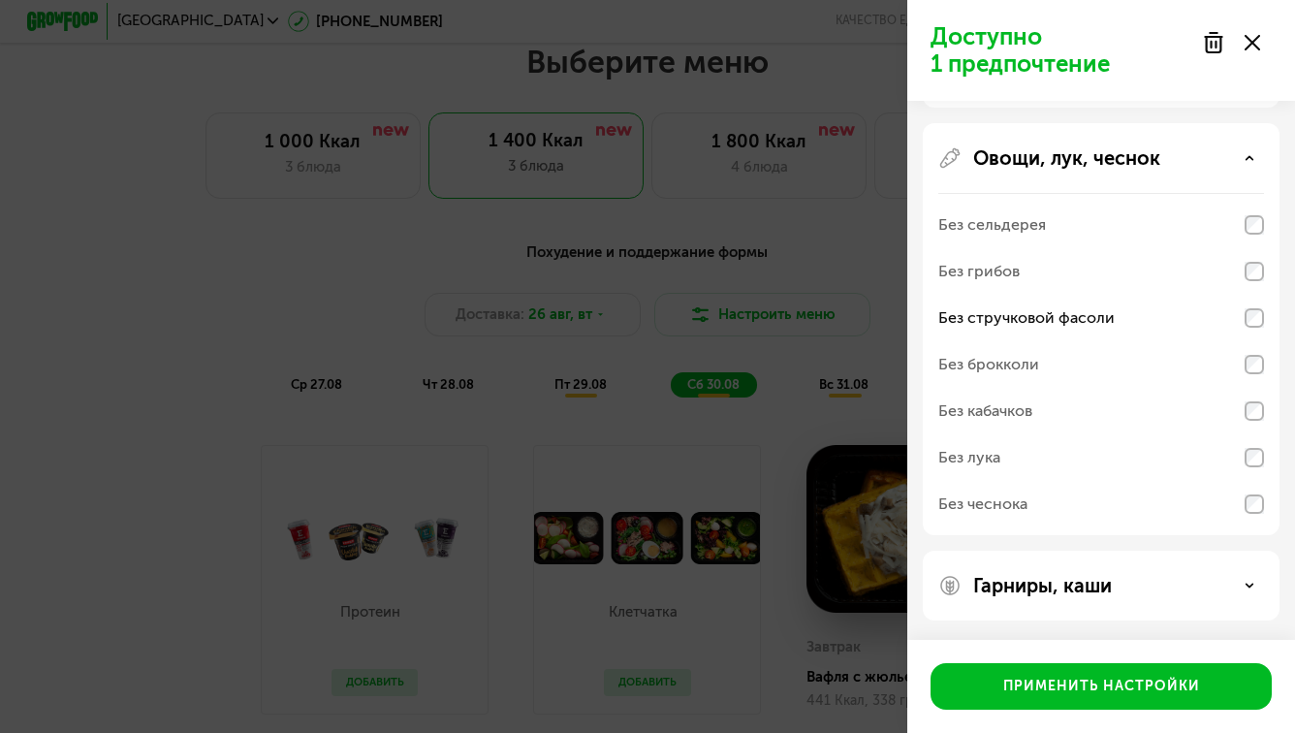
click at [1239, 158] on div "Овощи, лук, чеснок" at bounding box center [1101, 157] width 326 height 23
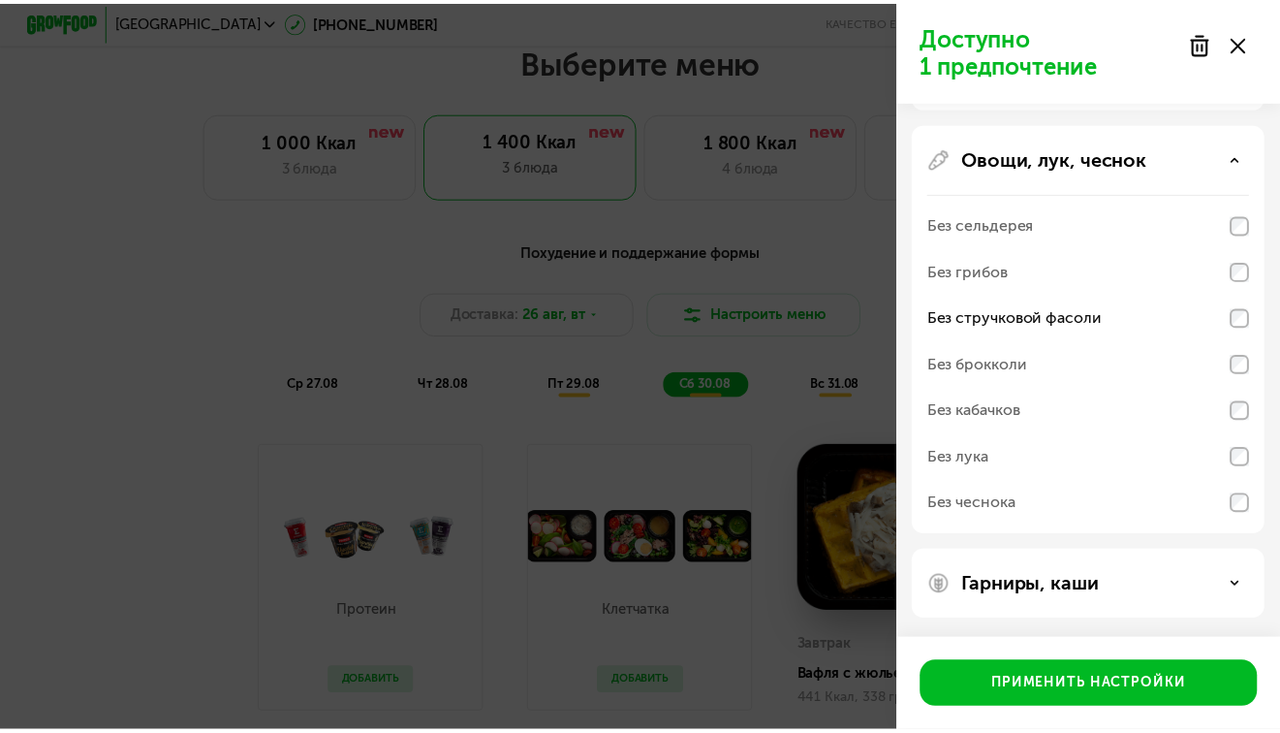
scroll to position [0, 0]
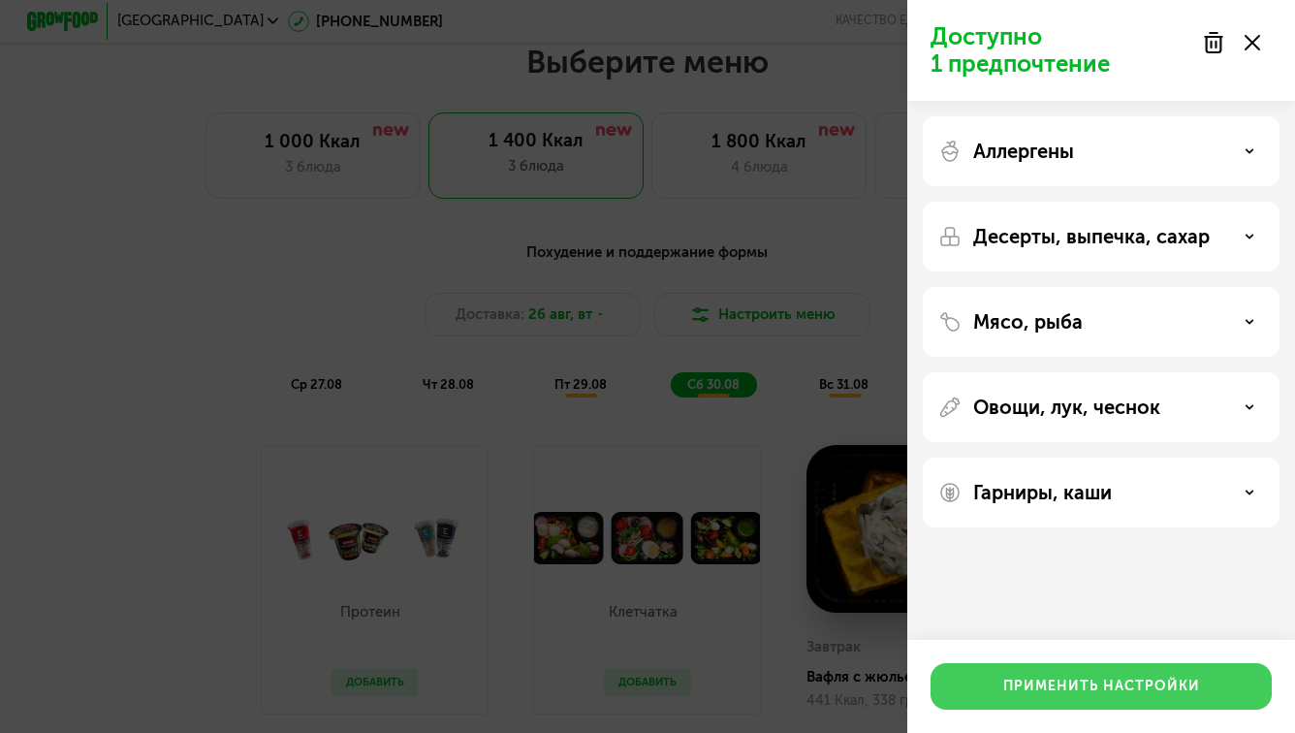
click at [1116, 683] on div "Применить настройки" at bounding box center [1101, 685] width 197 height 19
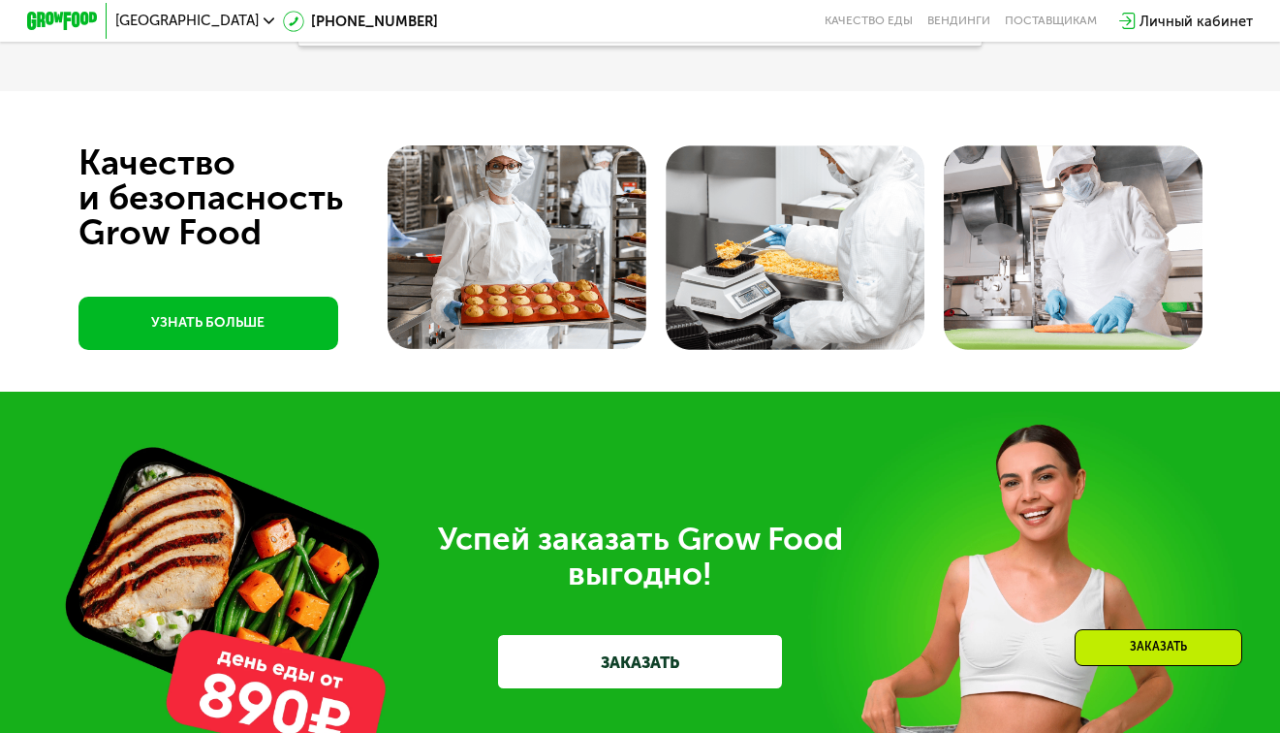
scroll to position [5429, 0]
